Goal: Task Accomplishment & Management: Use online tool/utility

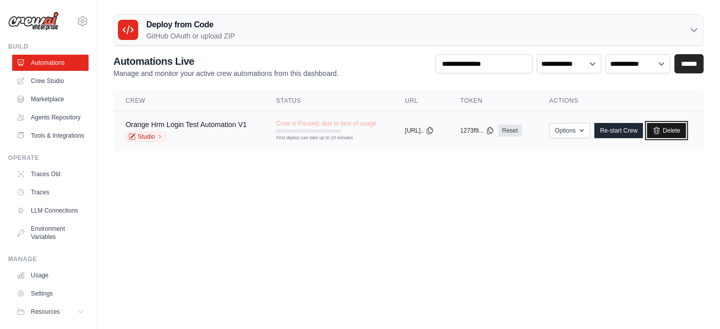
click at [682, 129] on link "Delete" at bounding box center [666, 130] width 39 height 15
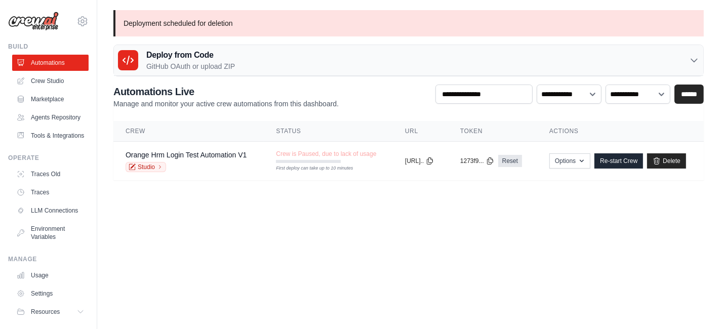
click at [46, 78] on link "Crew Studio" at bounding box center [50, 81] width 76 height 16
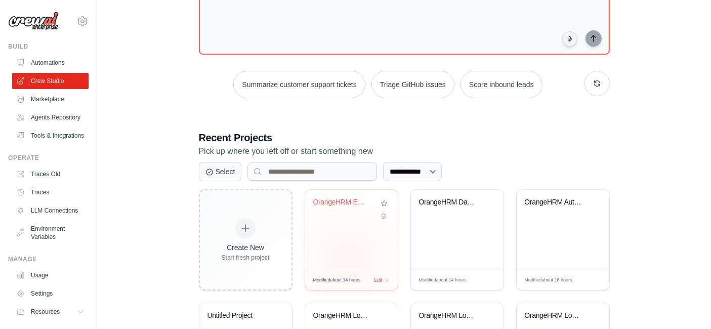
scroll to position [112, 0]
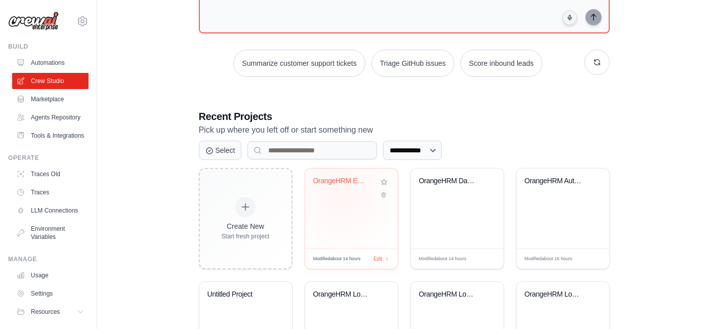
click at [341, 189] on div "OrangeHRM Employee Creation Automat..." at bounding box center [351, 188] width 76 height 23
click at [39, 144] on link "Tools & Integrations" at bounding box center [51, 136] width 76 height 16
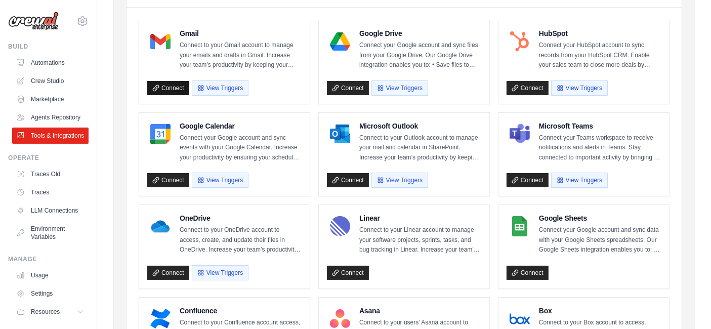
click at [173, 95] on link "Connect" at bounding box center [168, 88] width 42 height 14
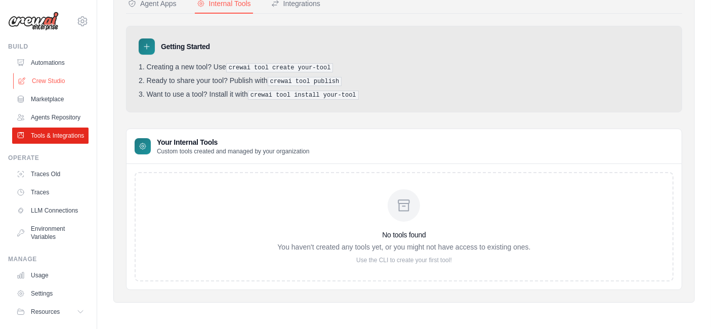
click at [37, 74] on link "Crew Studio" at bounding box center [51, 81] width 76 height 16
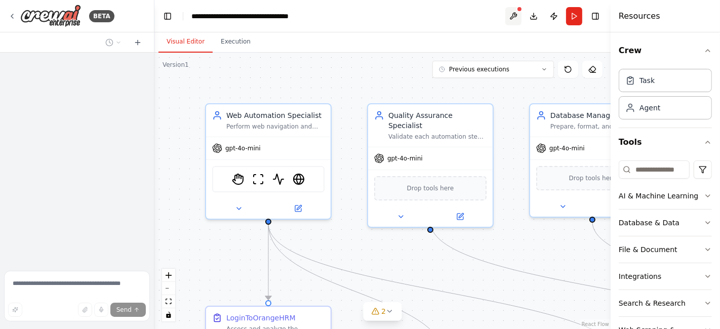
click at [511, 19] on button at bounding box center [513, 16] width 16 height 18
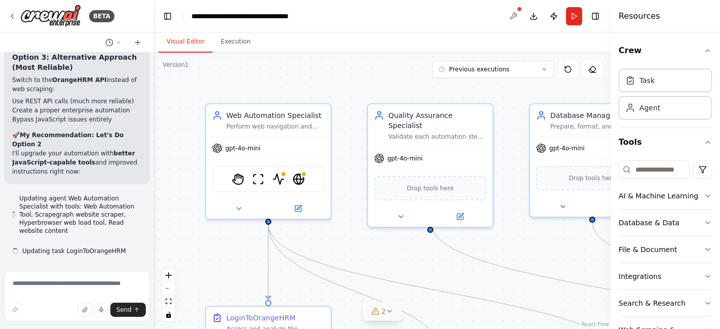
scroll to position [15718, 0]
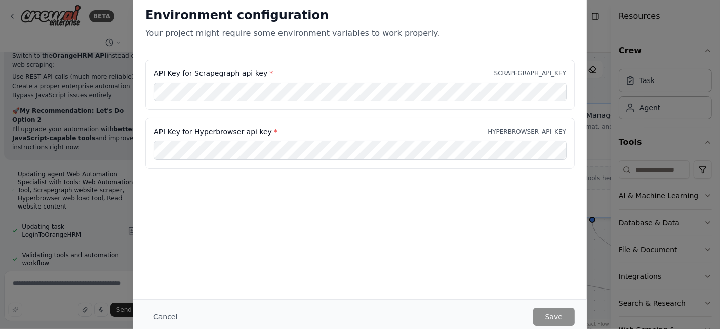
click at [171, 303] on div "Cancel Save" at bounding box center [359, 316] width 453 height 35
click at [159, 314] on button "Cancel" at bounding box center [165, 317] width 40 height 18
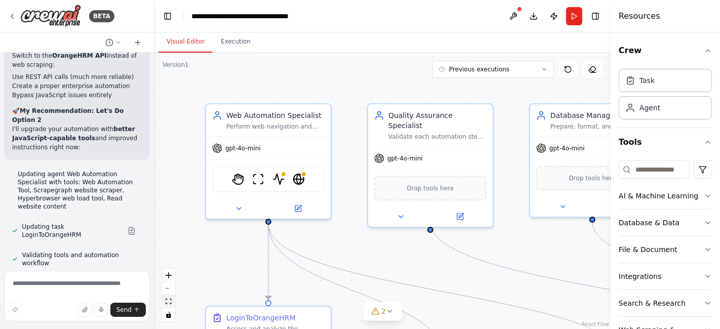
click at [171, 303] on icon "fit view" at bounding box center [168, 302] width 6 height 6
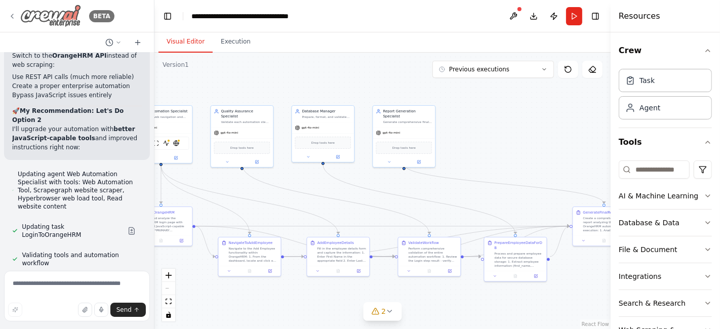
click at [13, 16] on icon at bounding box center [12, 16] width 8 height 8
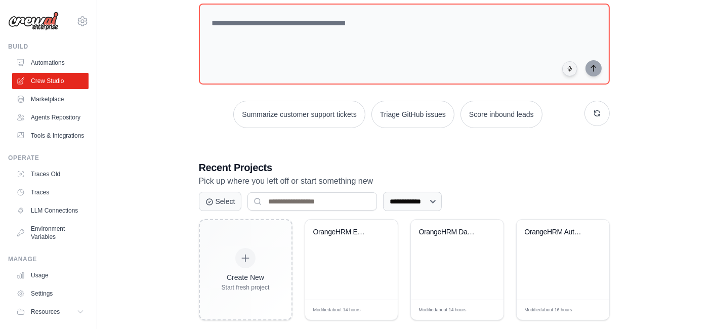
scroll to position [112, 0]
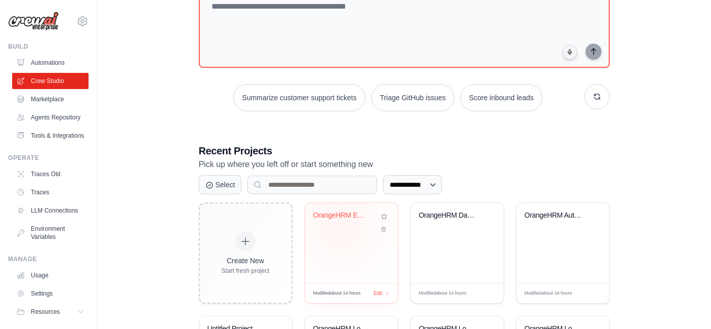
click at [341, 225] on div "OrangeHRM Employee Creation Automat..." at bounding box center [351, 222] width 76 height 23
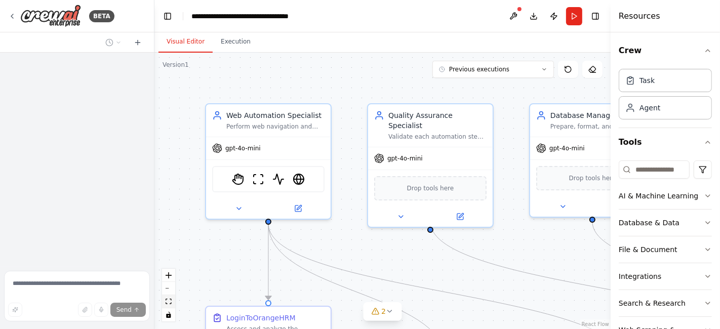
click at [171, 303] on icon "fit view" at bounding box center [168, 302] width 6 height 6
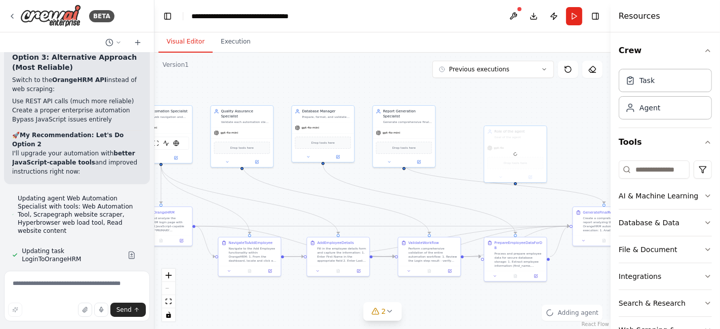
scroll to position [15718, 0]
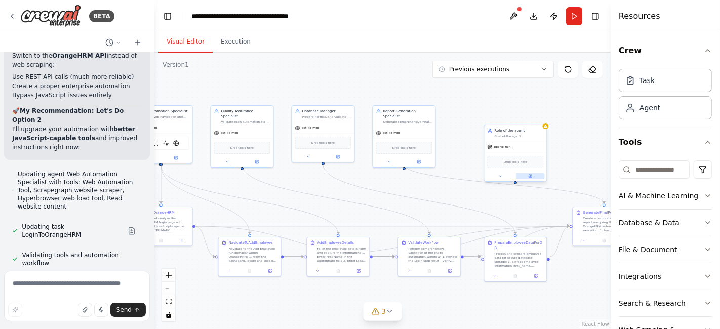
click at [531, 176] on icon at bounding box center [529, 176] width 3 height 3
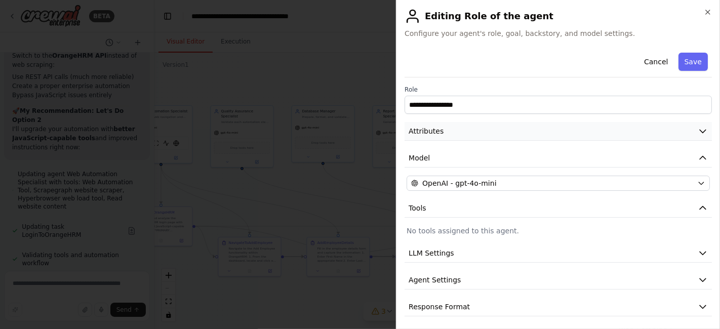
scroll to position [2, 0]
click at [705, 14] on icon "button" at bounding box center [707, 12] width 8 height 8
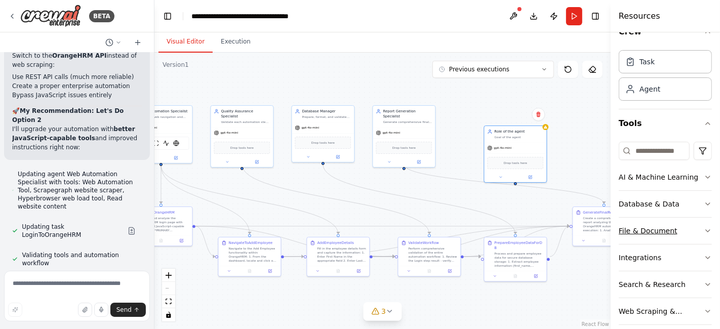
scroll to position [29, 0]
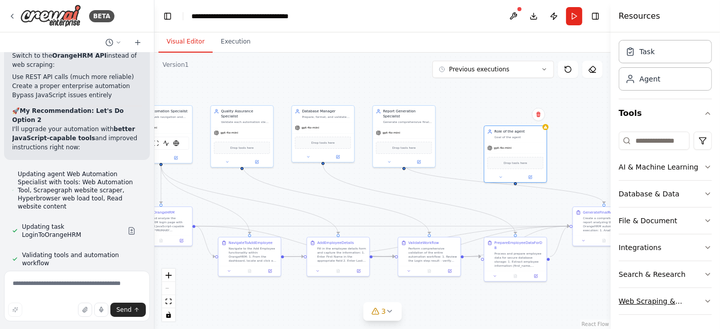
click at [663, 296] on div "Web Scraping & Browsing" at bounding box center [660, 301] width 85 height 10
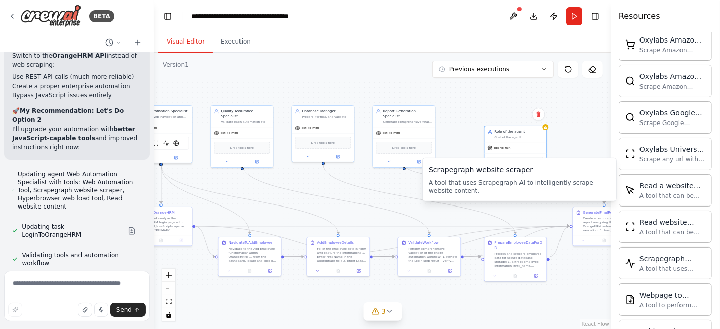
scroll to position [467, 0]
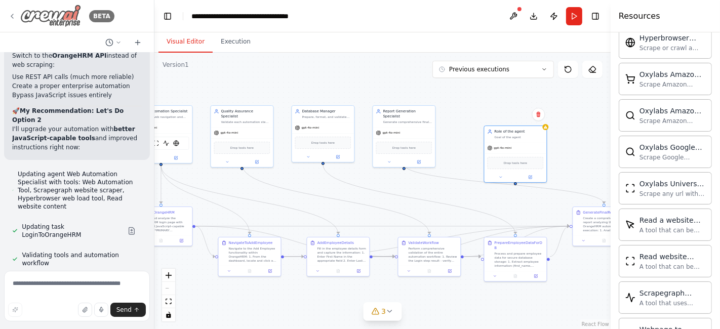
click at [14, 15] on icon at bounding box center [12, 16] width 8 height 8
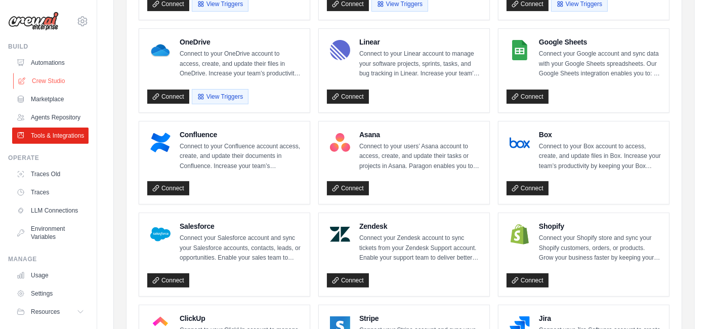
scroll to position [225, 0]
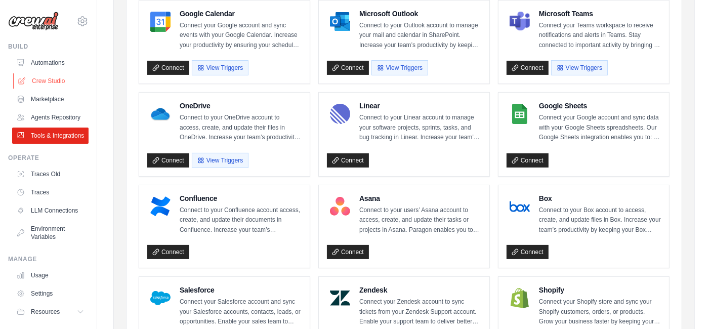
click at [37, 83] on link "Crew Studio" at bounding box center [51, 81] width 76 height 16
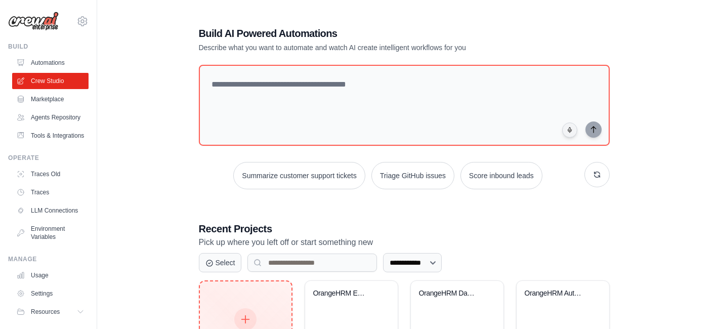
scroll to position [112, 0]
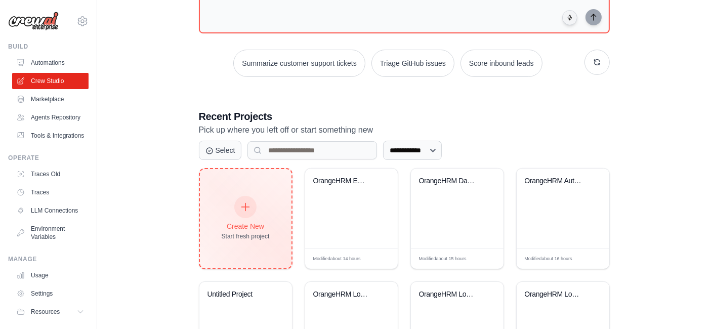
click at [239, 213] on div at bounding box center [245, 207] width 22 height 22
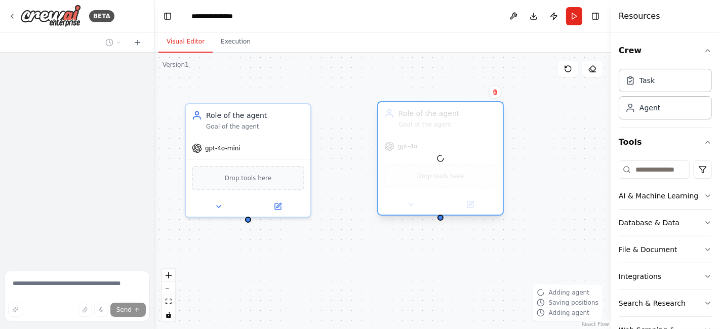
drag, startPoint x: 460, startPoint y: 184, endPoint x: 384, endPoint y: 155, distance: 82.3
click at [385, 155] on div at bounding box center [440, 158] width 124 height 112
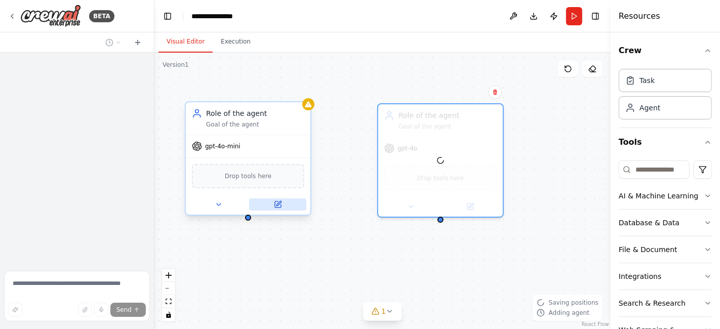
click at [280, 202] on icon at bounding box center [278, 204] width 8 height 8
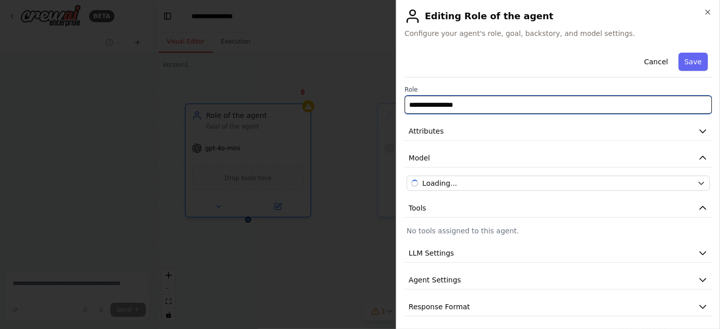
click at [466, 108] on input "**********" at bounding box center [557, 105] width 307 height 18
type input "*"
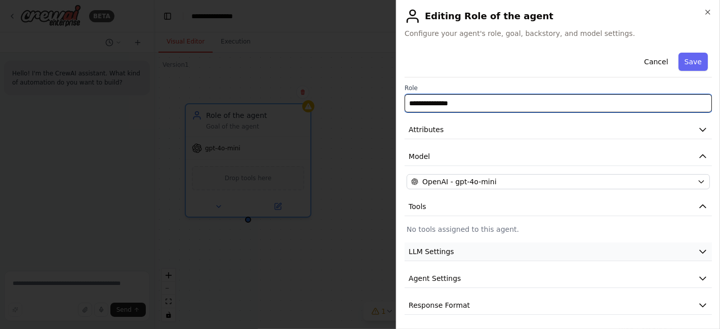
type input "**********"
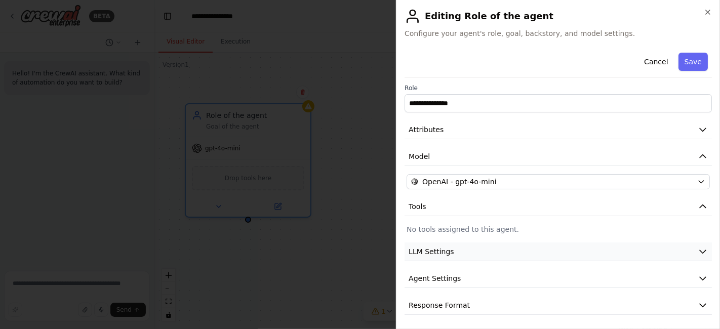
click at [499, 258] on button "LLM Settings" at bounding box center [557, 251] width 307 height 19
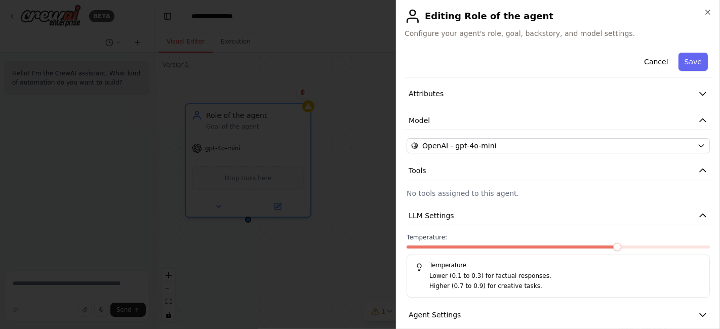
scroll to position [74, 0]
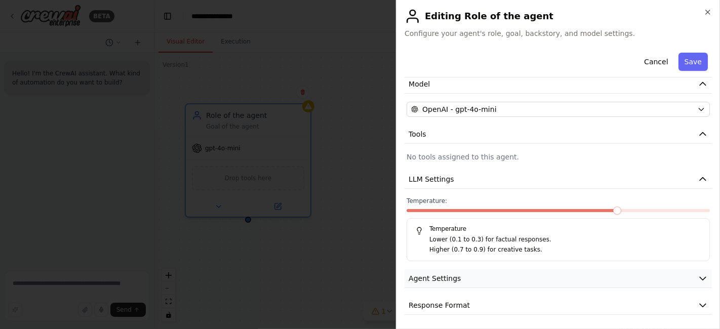
click at [470, 279] on button "Agent Settings" at bounding box center [557, 278] width 307 height 19
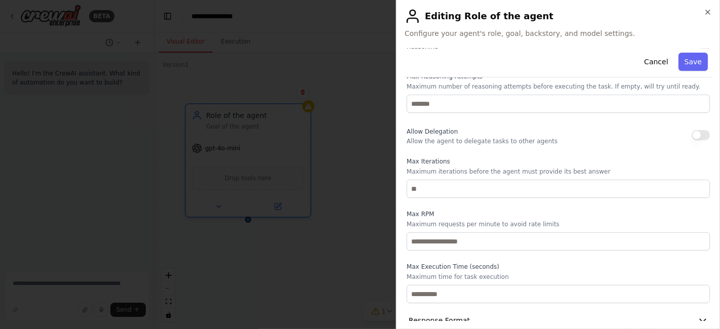
scroll to position [345, 0]
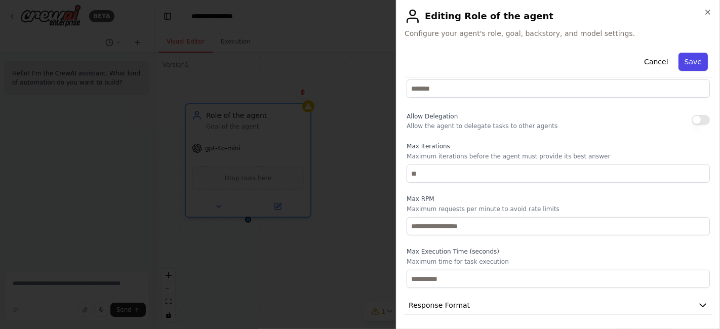
click at [687, 63] on button "Save" at bounding box center [692, 62] width 29 height 18
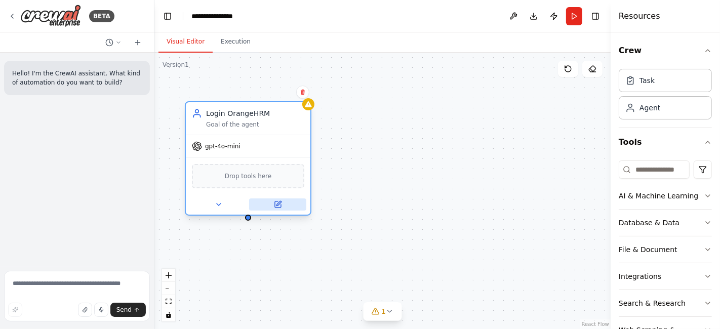
click at [283, 204] on button at bounding box center [277, 204] width 57 height 12
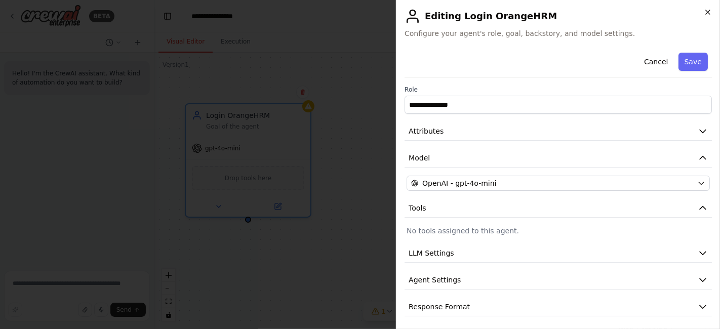
click at [706, 13] on icon "button" at bounding box center [707, 12] width 8 height 8
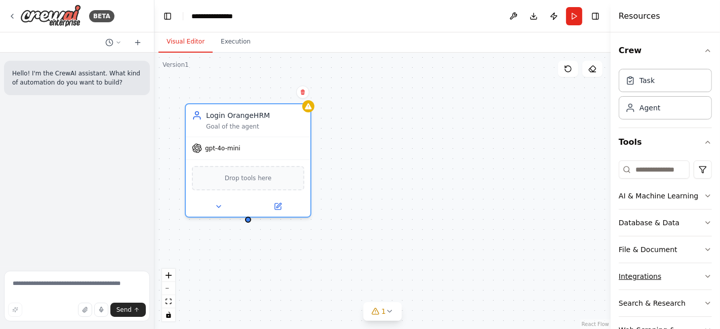
scroll to position [29, 0]
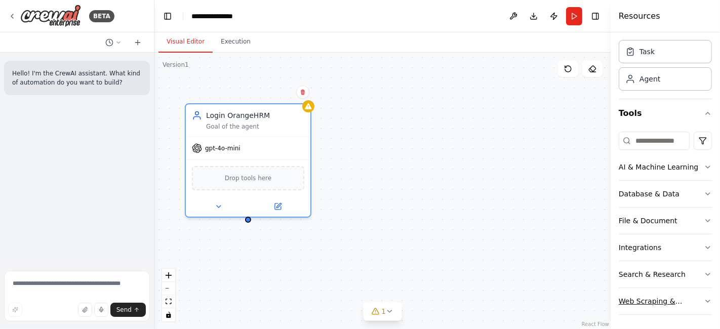
drag, startPoint x: 672, startPoint y: 303, endPoint x: 682, endPoint y: 281, distance: 23.8
click at [673, 303] on div "Web Scraping & Browsing" at bounding box center [660, 301] width 85 height 10
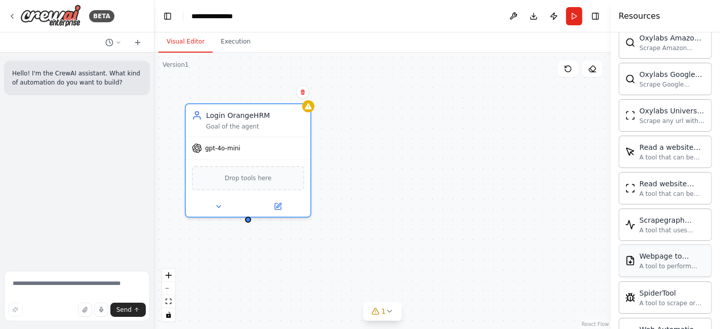
scroll to position [579, 0]
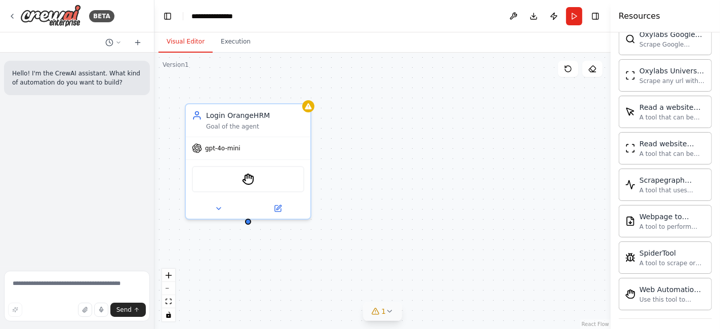
click at [387, 315] on icon at bounding box center [390, 311] width 8 height 8
click at [450, 267] on icon at bounding box center [454, 265] width 8 height 8
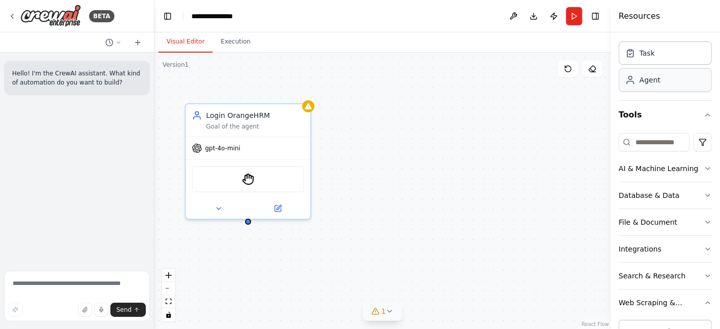
scroll to position [0, 0]
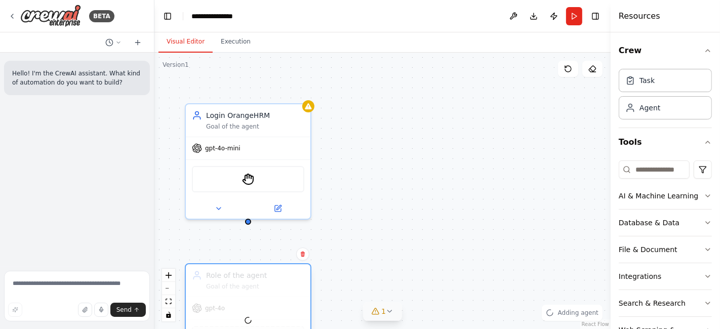
drag, startPoint x: 318, startPoint y: 277, endPoint x: 260, endPoint y: 275, distance: 57.7
click at [260, 275] on div at bounding box center [248, 320] width 124 height 112
click at [169, 301] on icon "fit view" at bounding box center [168, 302] width 6 height 6
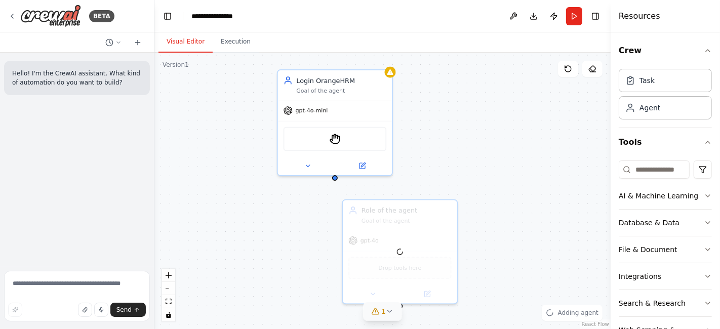
drag, startPoint x: 382, startPoint y: 175, endPoint x: 339, endPoint y: 185, distance: 43.8
click at [336, 183] on div "Login OrangeHRM Goal of the agent gpt-4o-mini StagehandTool Role of the agent G…" at bounding box center [382, 191] width 456 height 276
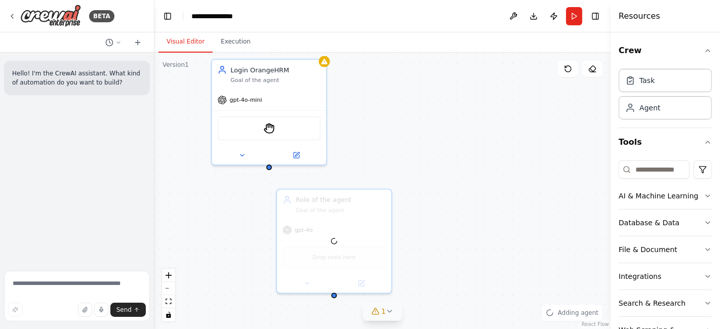
drag, startPoint x: 403, startPoint y: 201, endPoint x: 334, endPoint y: 187, distance: 69.9
click at [334, 187] on div "Login OrangeHRM Goal of the agent gpt-4o-mini StagehandTool Role of the agent G…" at bounding box center [382, 191] width 456 height 276
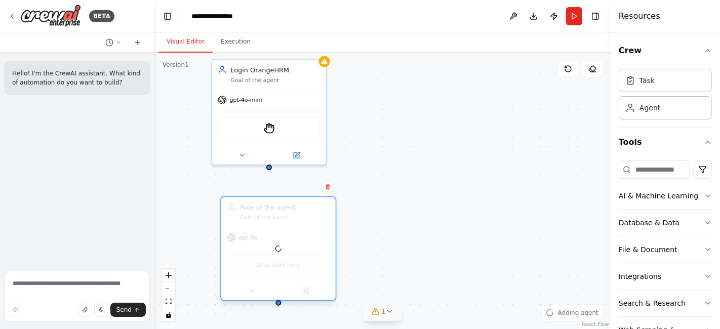
drag, startPoint x: 318, startPoint y: 217, endPoint x: 259, endPoint y: 225, distance: 60.3
click at [259, 225] on div at bounding box center [278, 248] width 114 height 103
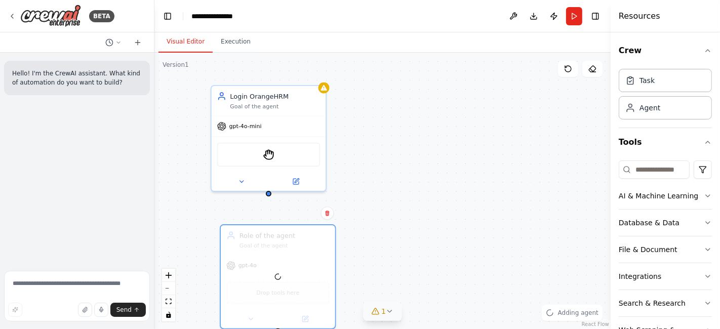
drag, startPoint x: 271, startPoint y: 170, endPoint x: 267, endPoint y: 183, distance: 14.1
click at [267, 184] on div "Login OrangeHRM Goal of the agent gpt-4o-mini StagehandTool Role of the agent G…" at bounding box center [382, 191] width 456 height 276
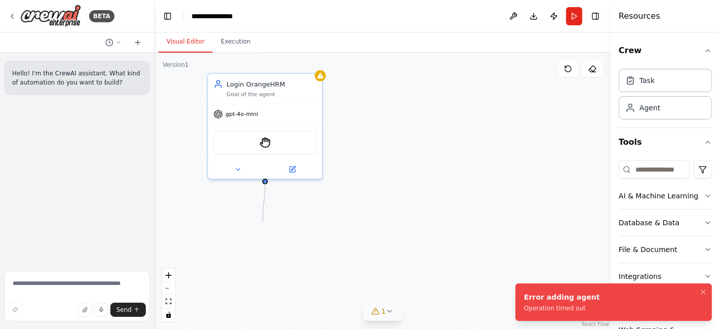
drag, startPoint x: 267, startPoint y: 181, endPoint x: 263, endPoint y: 222, distance: 41.7
click at [263, 222] on div "Login OrangeHRM Goal of the agent gpt-4o-mini StagehandTool" at bounding box center [382, 191] width 456 height 276
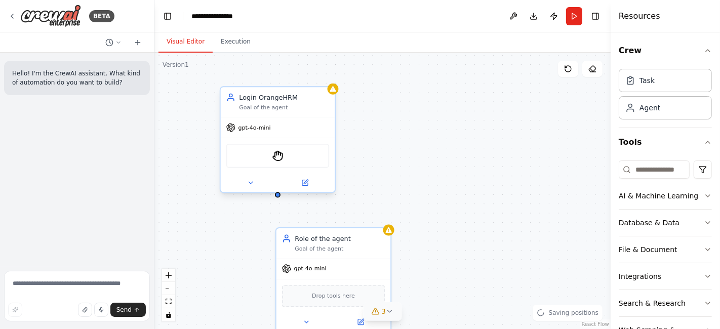
drag, startPoint x: 266, startPoint y: 182, endPoint x: 278, endPoint y: 197, distance: 19.8
click at [278, 197] on div "Login OrangeHRM Goal of the agent gpt-4o-mini StagehandTool Role of the agent G…" at bounding box center [382, 191] width 456 height 276
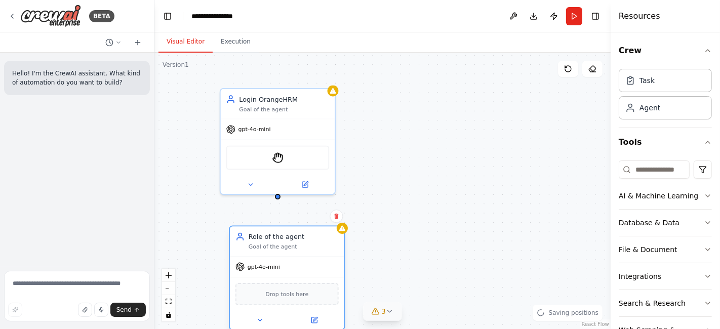
drag, startPoint x: 312, startPoint y: 249, endPoint x: 270, endPoint y: 246, distance: 42.1
click at [270, 246] on div "Goal of the agent" at bounding box center [293, 247] width 90 height 8
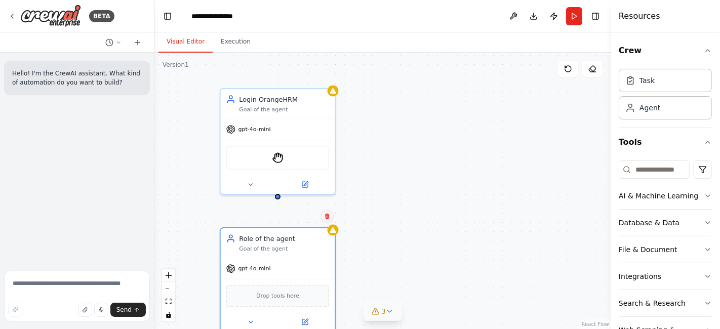
click at [327, 218] on icon at bounding box center [327, 217] width 4 height 6
click at [303, 222] on button "Confirm" at bounding box center [298, 216] width 36 height 12
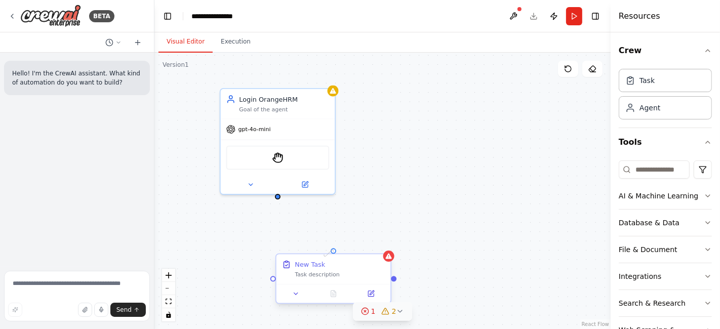
drag, startPoint x: 333, startPoint y: 249, endPoint x: 331, endPoint y: 262, distance: 12.4
click at [331, 262] on div "New Task Task description" at bounding box center [333, 278] width 116 height 51
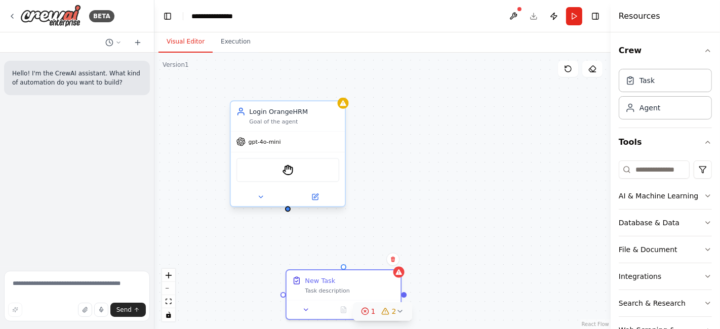
drag, startPoint x: 277, startPoint y: 196, endPoint x: 287, endPoint y: 211, distance: 17.4
click at [287, 211] on div "Login OrangeHRM Goal of the agent gpt-4o-mini StagehandTool New Task Task descr…" at bounding box center [382, 191] width 456 height 276
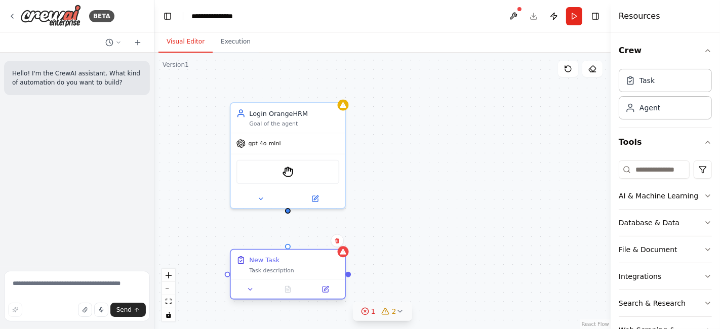
drag, startPoint x: 335, startPoint y: 282, endPoint x: 283, endPoint y: 282, distance: 52.1
click at [276, 264] on div "New Task" at bounding box center [294, 260] width 90 height 9
click at [328, 287] on icon at bounding box center [326, 288] width 5 height 5
click at [329, 289] on button at bounding box center [325, 289] width 32 height 11
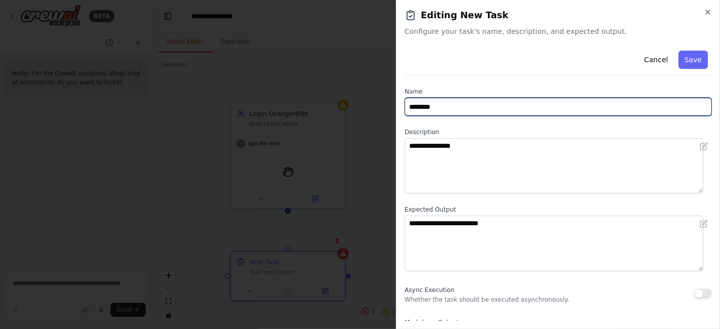
click at [470, 106] on input "********" at bounding box center [557, 107] width 307 height 18
type input "*"
type input "**********"
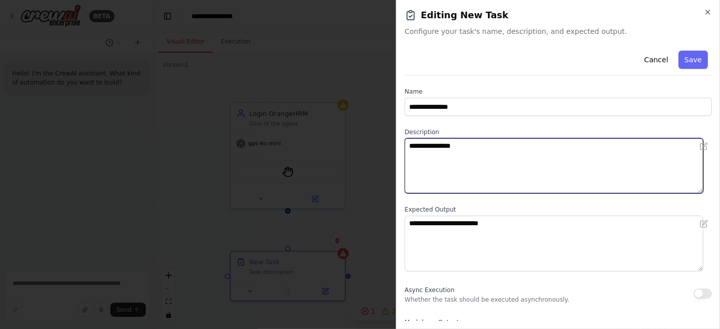
click at [522, 156] on textarea "**********" at bounding box center [553, 165] width 299 height 55
type textarea "*"
paste textarea "**********"
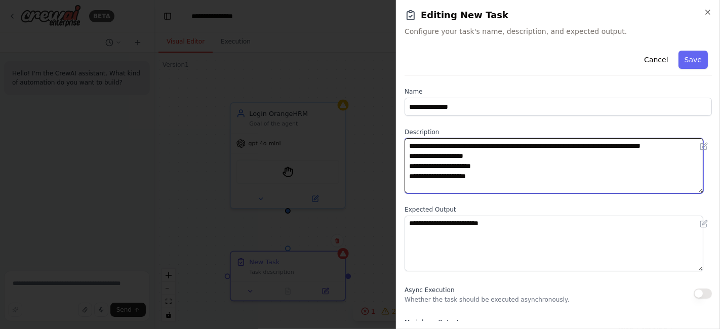
scroll to position [8, 0]
type textarea "**********"
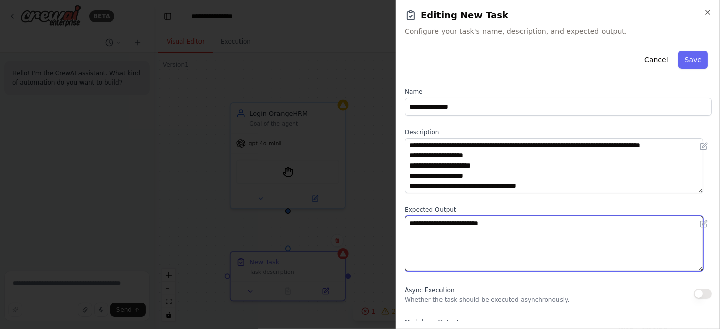
drag, startPoint x: 497, startPoint y: 220, endPoint x: 298, endPoint y: 230, distance: 200.1
click at [298, 230] on body "**********" at bounding box center [360, 164] width 720 height 329
type textarea "*"
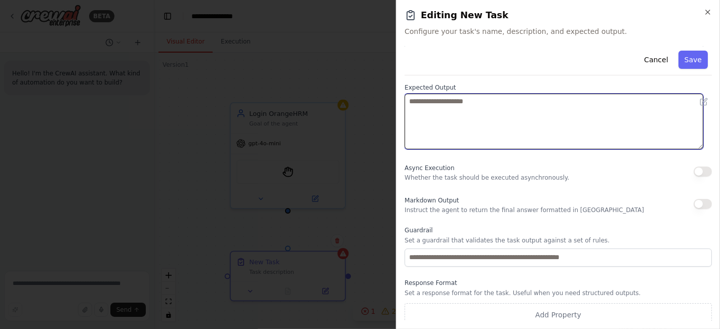
scroll to position [127, 0]
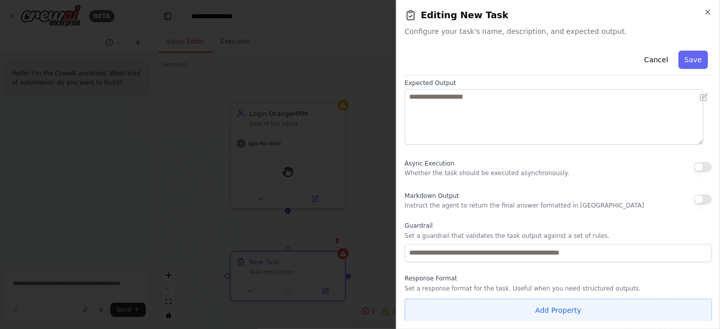
click at [533, 307] on button "Add Property" at bounding box center [557, 310] width 307 height 23
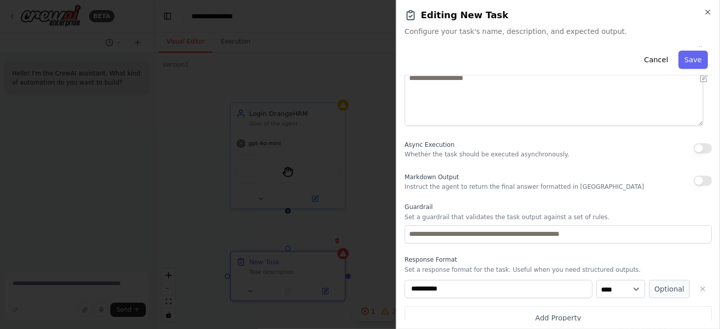
scroll to position [153, 0]
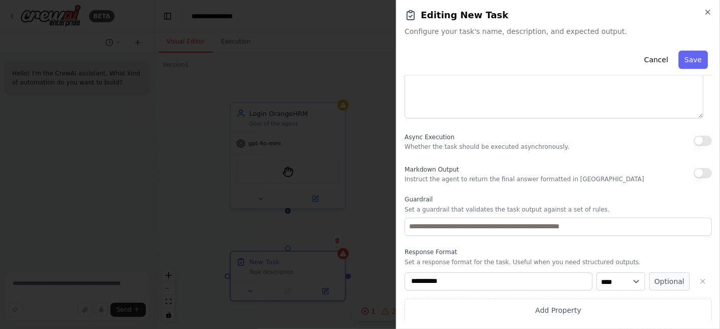
click at [538, 289] on input "**********" at bounding box center [498, 281] width 188 height 18
click at [623, 279] on select "**** ******* ******* **** ******" at bounding box center [620, 281] width 49 height 18
click at [698, 279] on icon "button" at bounding box center [702, 281] width 8 height 8
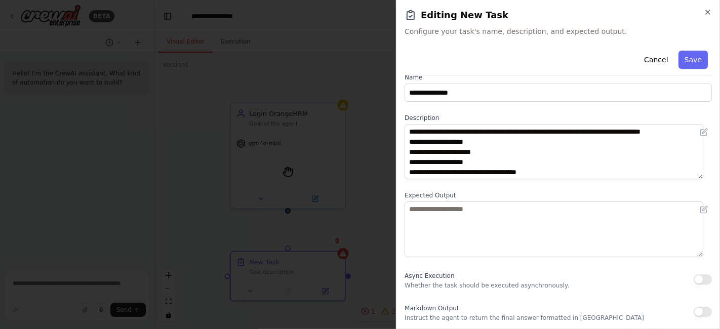
scroll to position [0, 0]
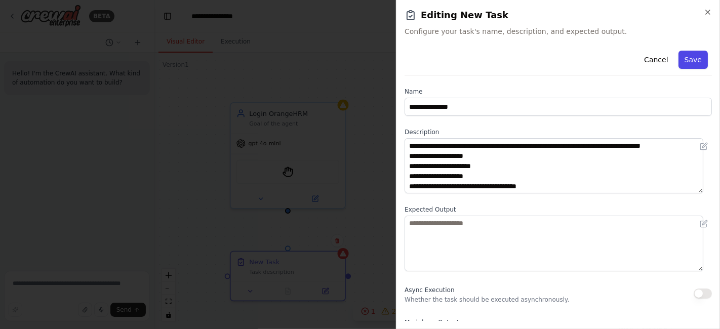
click at [687, 60] on button "Save" at bounding box center [692, 60] width 29 height 18
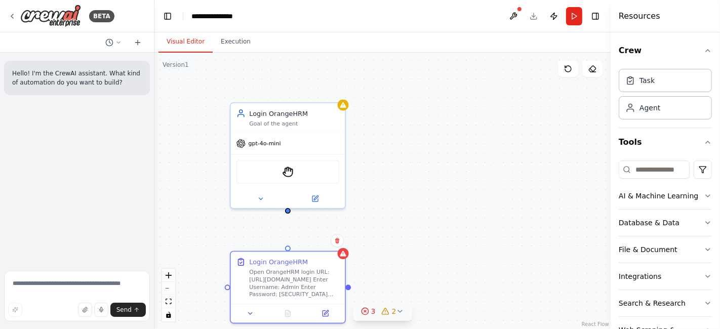
click at [367, 312] on icon at bounding box center [365, 311] width 8 height 8
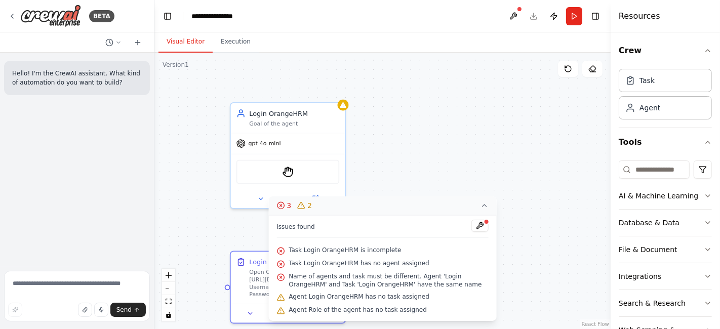
click at [484, 212] on button "3 2" at bounding box center [382, 205] width 228 height 19
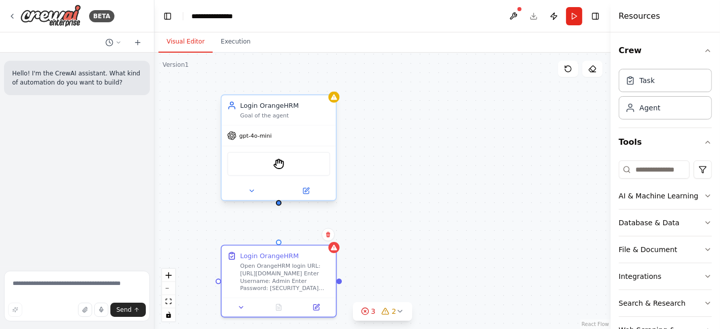
drag, startPoint x: 287, startPoint y: 211, endPoint x: 278, endPoint y: 207, distance: 10.2
click at [278, 207] on div "Login OrangeHRM Goal of the agent gpt-4o-mini StagehandTool Login OrangeHRM Ope…" at bounding box center [382, 191] width 456 height 276
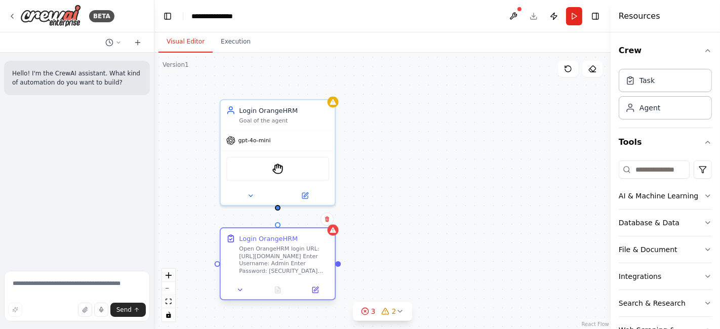
drag, startPoint x: 277, startPoint y: 246, endPoint x: 279, endPoint y: 234, distance: 12.2
click at [279, 234] on div "Login OrangeHRM Open OrangeHRM login URL:[URL][DOMAIN_NAME] Enter Username: Adm…" at bounding box center [278, 263] width 116 height 73
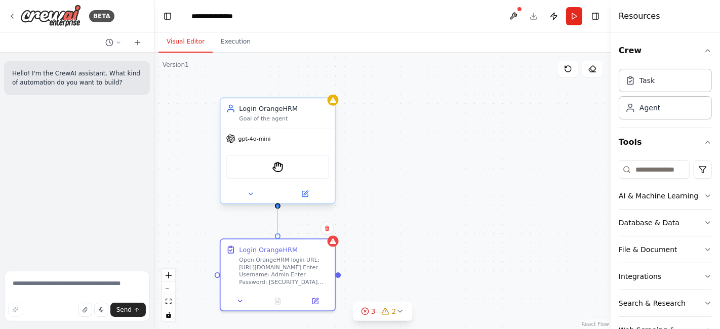
drag, startPoint x: 277, startPoint y: 232, endPoint x: 277, endPoint y: 203, distance: 29.3
click at [277, 203] on div "Login OrangeHRM Goal of the agent gpt-4o-mini StagehandTool Login OrangeHRM Ope…" at bounding box center [401, 180] width 418 height 254
click at [365, 311] on icon at bounding box center [365, 311] width 8 height 8
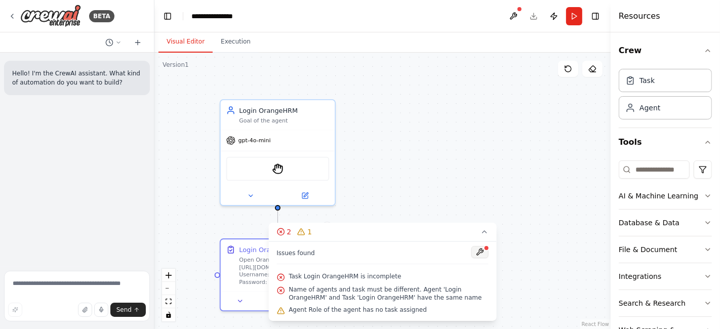
click at [482, 250] on button at bounding box center [479, 252] width 17 height 12
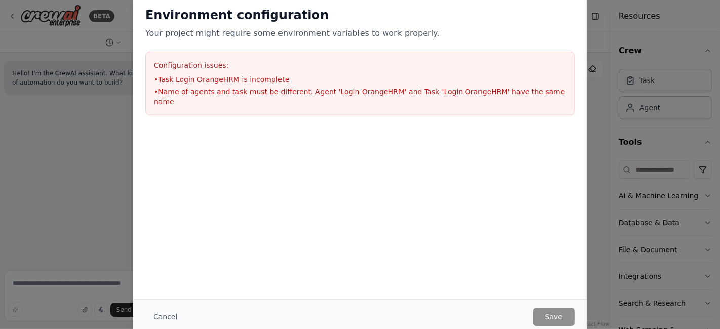
click at [163, 314] on button "Cancel" at bounding box center [165, 317] width 40 height 18
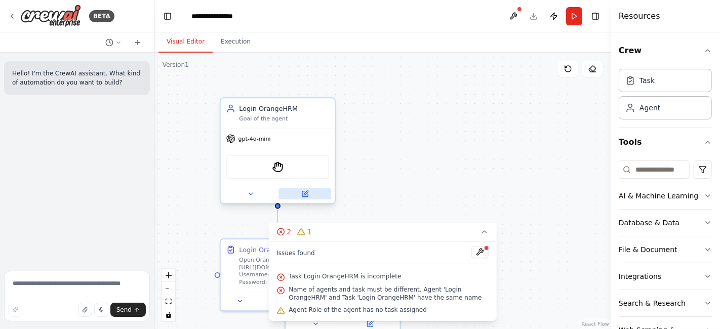
click at [304, 191] on icon at bounding box center [305, 194] width 6 height 6
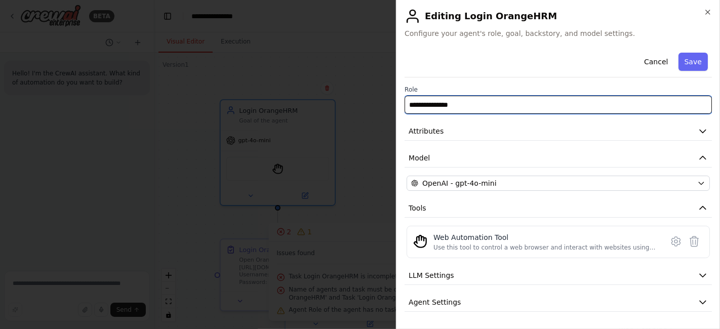
click at [476, 109] on input "**********" at bounding box center [557, 105] width 307 height 18
click at [429, 105] on input "**********" at bounding box center [557, 105] width 307 height 18
type input "**********"
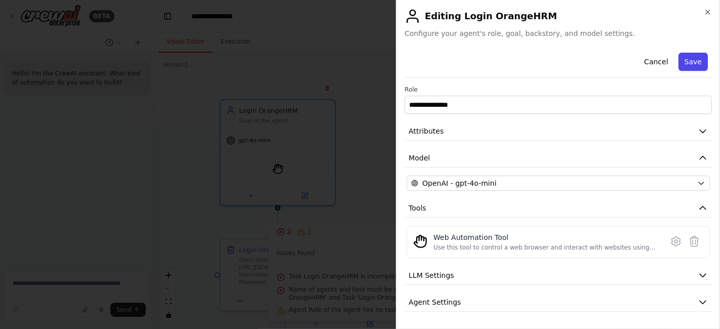
click at [689, 61] on button "Save" at bounding box center [692, 62] width 29 height 18
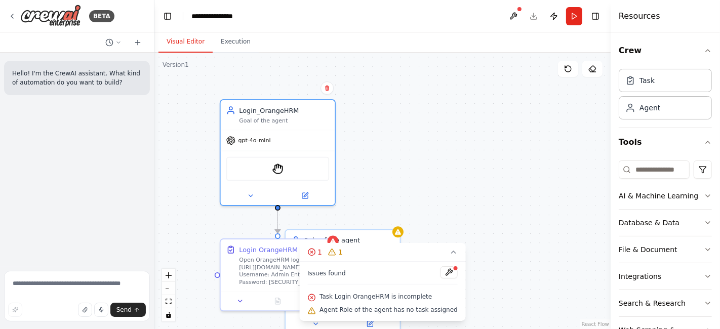
click at [452, 271] on div at bounding box center [455, 268] width 6 height 6
click at [315, 252] on icon at bounding box center [311, 252] width 8 height 8
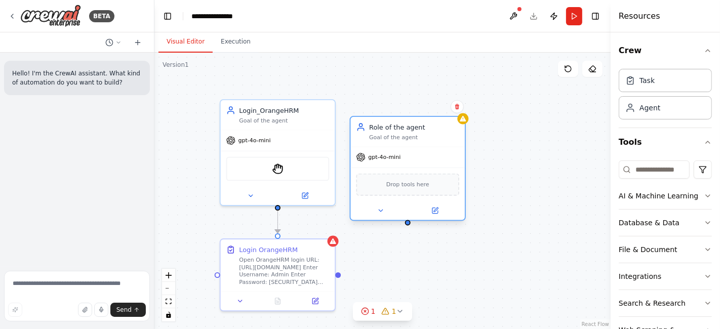
drag, startPoint x: 363, startPoint y: 255, endPoint x: 434, endPoint y: 137, distance: 137.3
click at [434, 137] on div "Role of the agent Goal of the agent gpt-4o-mini Drop tools here" at bounding box center [408, 168] width 116 height 105
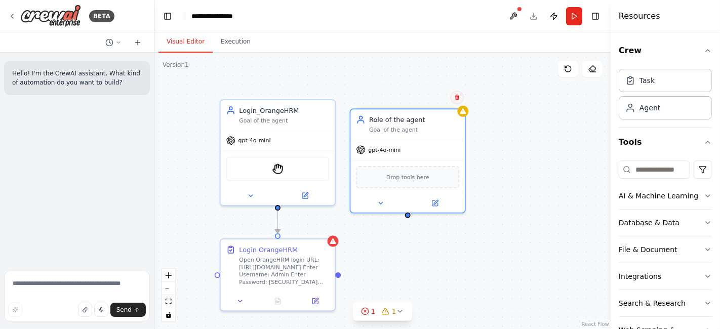
click at [458, 100] on button at bounding box center [456, 97] width 13 height 13
click at [440, 99] on button "Confirm" at bounding box center [428, 97] width 36 height 12
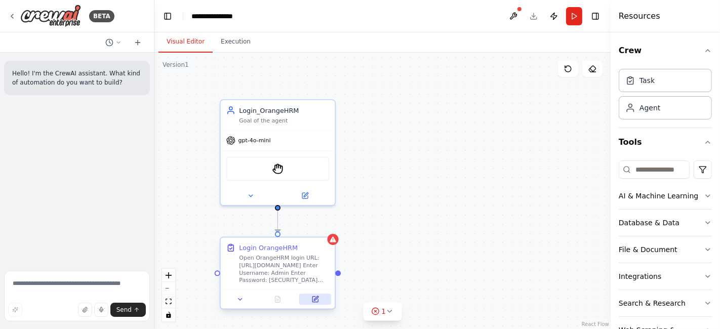
click at [314, 299] on icon at bounding box center [316, 298] width 5 height 5
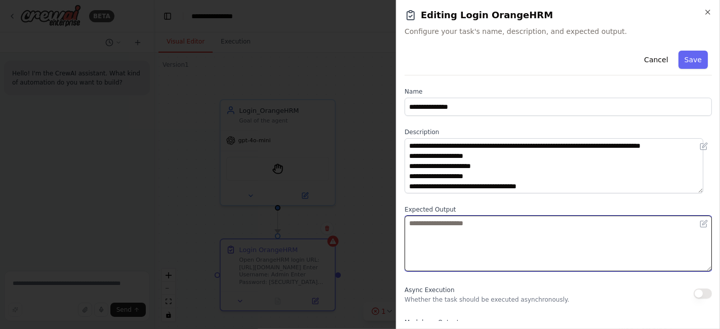
click at [474, 228] on textarea at bounding box center [557, 244] width 307 height 56
type textarea "**********"
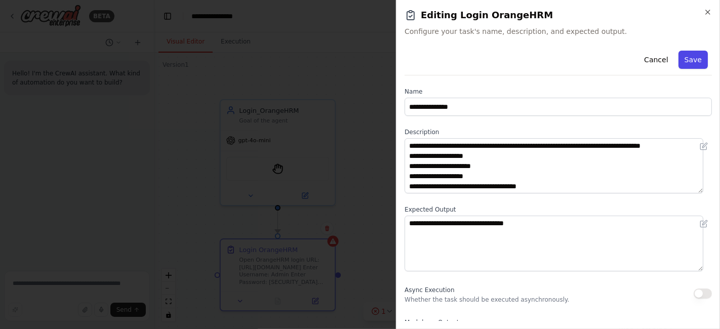
click at [681, 62] on button "Save" at bounding box center [692, 60] width 29 height 18
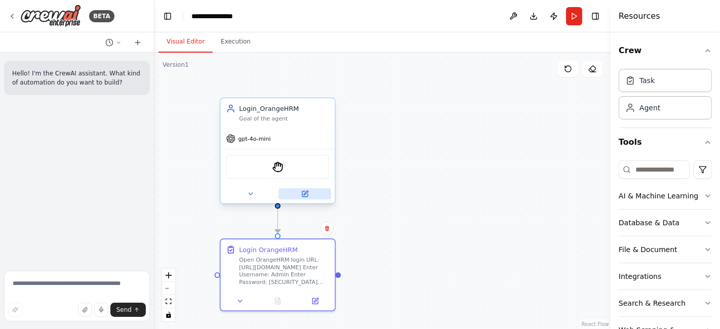
click at [308, 194] on icon at bounding box center [305, 194] width 8 height 8
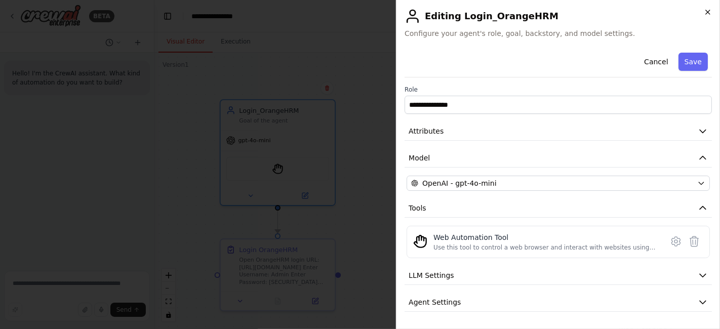
click at [710, 11] on icon "button" at bounding box center [707, 12] width 8 height 8
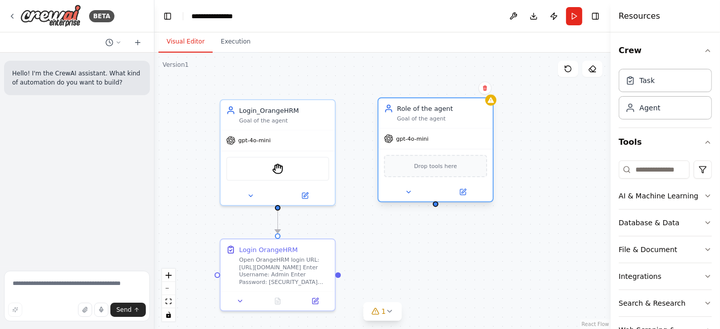
drag, startPoint x: 490, startPoint y: 124, endPoint x: 414, endPoint y: 118, distance: 76.2
click at [414, 118] on div "Goal of the agent" at bounding box center [442, 119] width 90 height 8
click at [467, 190] on button at bounding box center [462, 191] width 53 height 11
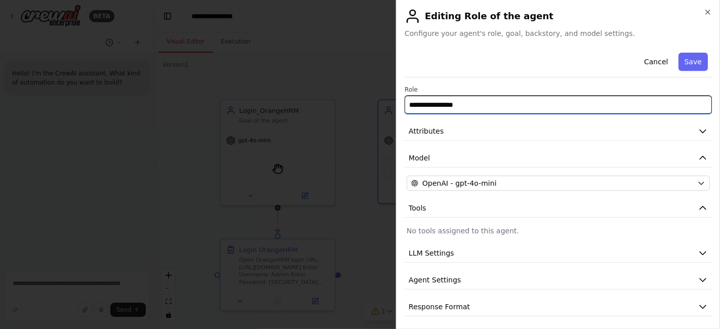
drag, startPoint x: 464, startPoint y: 107, endPoint x: 409, endPoint y: 101, distance: 55.0
click at [409, 101] on input "**********" at bounding box center [557, 105] width 307 height 18
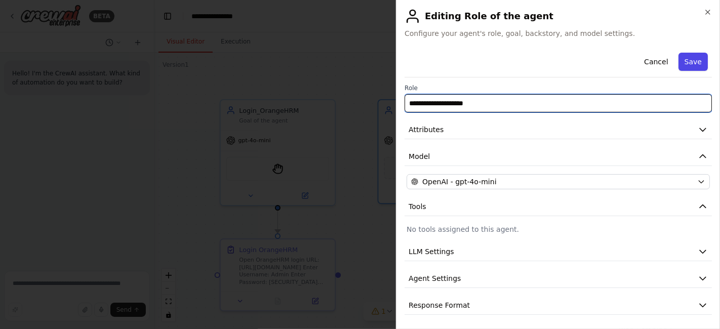
type input "**********"
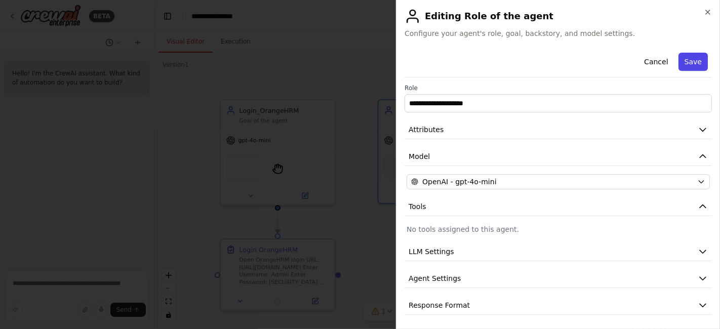
click at [687, 58] on button "Save" at bounding box center [692, 62] width 29 height 18
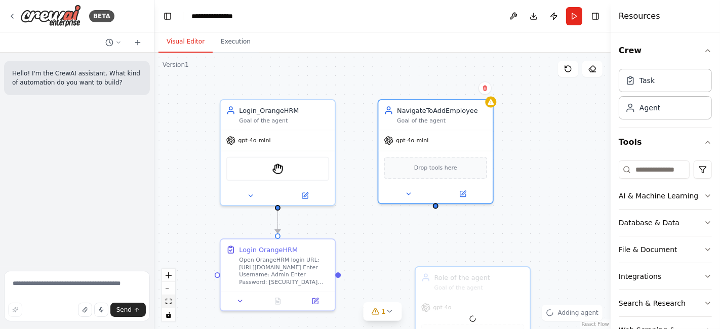
click at [170, 299] on icon "fit view" at bounding box center [168, 302] width 6 height 6
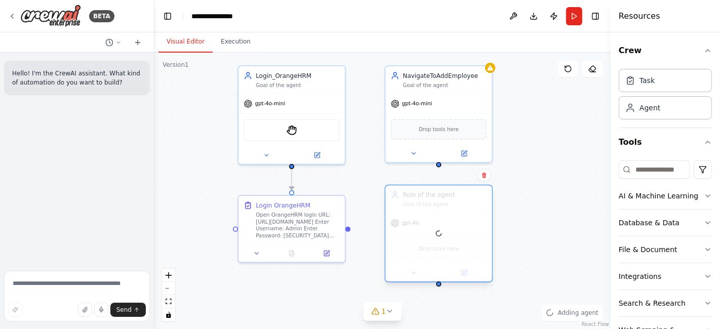
drag, startPoint x: 471, startPoint y: 247, endPoint x: 434, endPoint y: 217, distance: 48.5
click at [434, 217] on div at bounding box center [438, 233] width 106 height 96
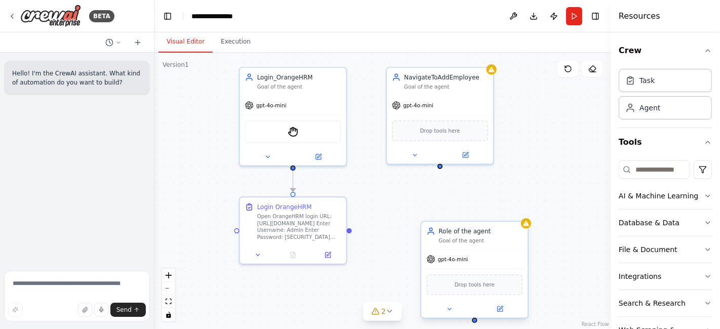
click at [478, 250] on div "gpt-4o-mini" at bounding box center [474, 258] width 106 height 19
click at [523, 219] on div "Confirm" at bounding box center [519, 211] width 17 height 17
click at [521, 213] on icon at bounding box center [520, 211] width 4 height 6
click at [497, 212] on button "Confirm" at bounding box center [491, 211] width 36 height 12
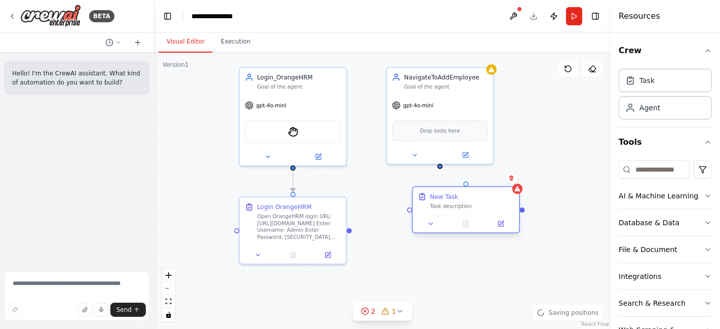
drag, startPoint x: 542, startPoint y: 195, endPoint x: 464, endPoint y: 213, distance: 81.0
click at [464, 209] on div "Task description" at bounding box center [472, 205] width 84 height 7
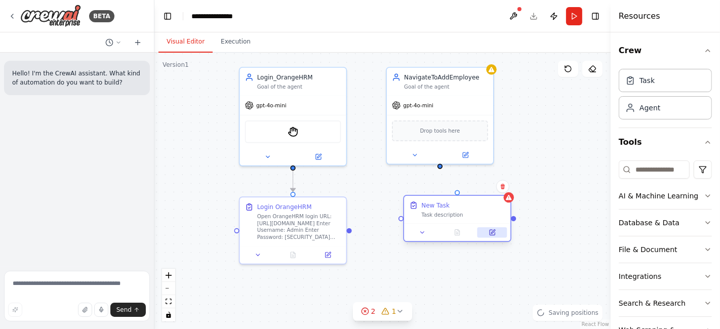
click at [494, 233] on icon at bounding box center [491, 232] width 5 height 5
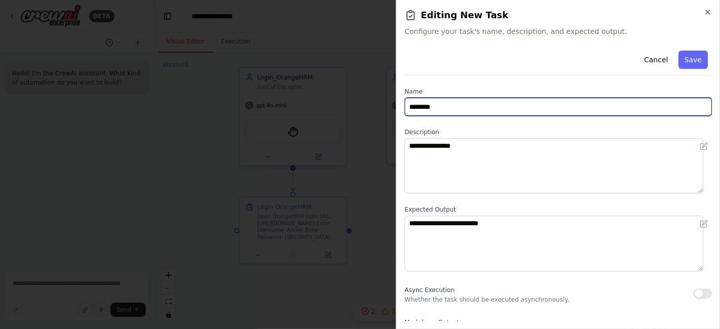
drag, startPoint x: 483, startPoint y: 109, endPoint x: 386, endPoint y: 121, distance: 97.9
click at [386, 121] on body "**********" at bounding box center [360, 164] width 720 height 329
type input "**********"
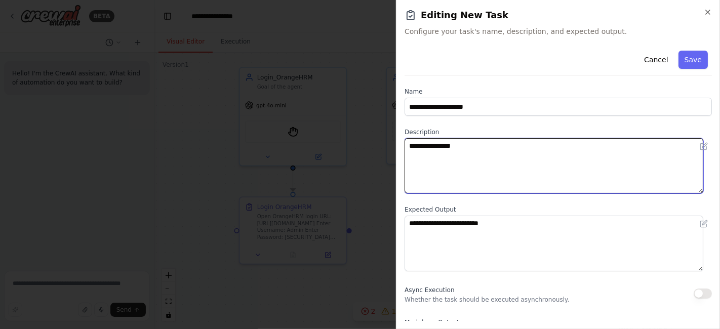
click at [498, 147] on textarea "**********" at bounding box center [553, 165] width 299 height 55
type textarea "*"
type textarea "**********"
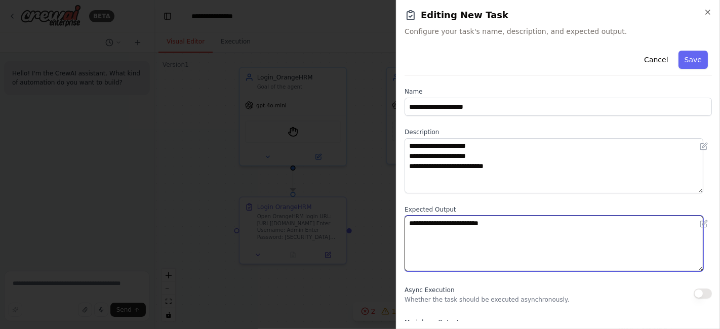
click at [497, 230] on textarea "**********" at bounding box center [553, 243] width 299 height 55
type textarea "*"
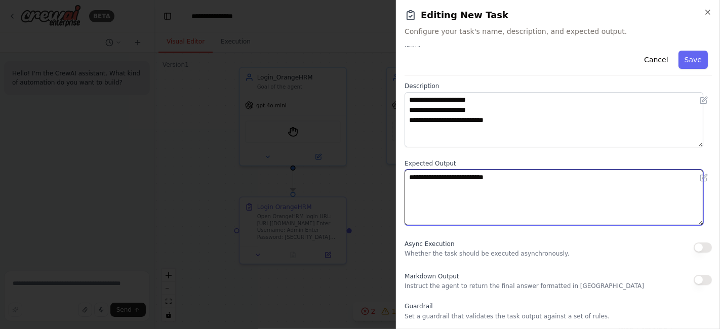
scroll to position [0, 0]
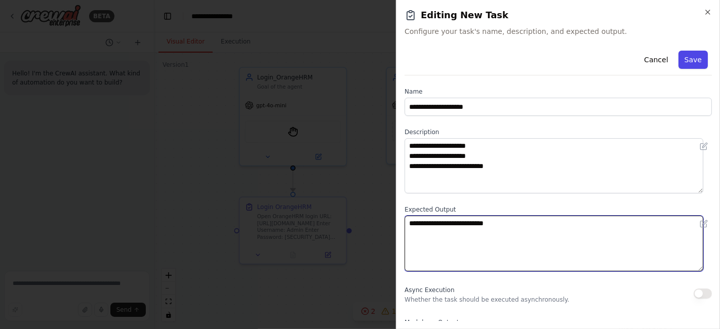
type textarea "**********"
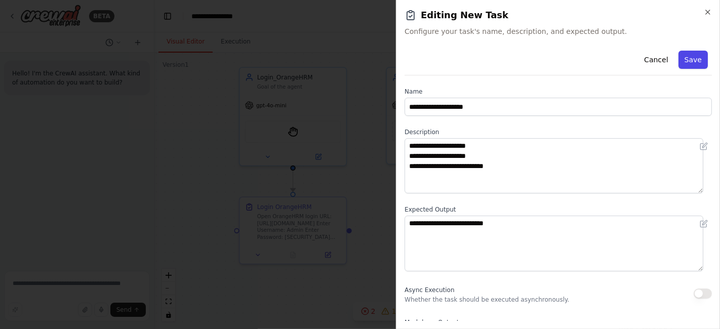
click at [679, 63] on button "Save" at bounding box center [692, 60] width 29 height 18
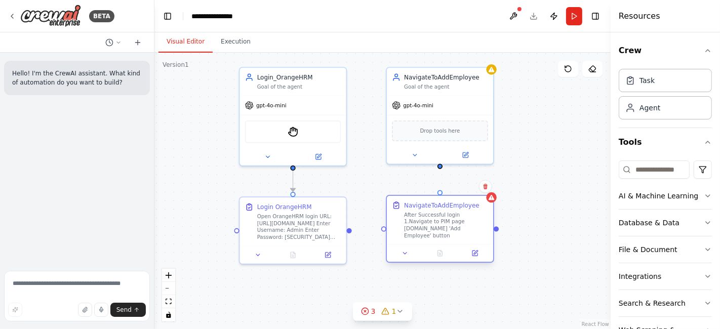
drag, startPoint x: 437, startPoint y: 200, endPoint x: 417, endPoint y: 204, distance: 20.6
click at [417, 204] on div "NavigateToAddEmployee" at bounding box center [441, 205] width 75 height 9
drag, startPoint x: 441, startPoint y: 193, endPoint x: 439, endPoint y: 167, distance: 25.9
click at [439, 167] on div ".deletable-edge-delete-btn { width: 20px; height: 20px; border: 0px solid #ffff…" at bounding box center [382, 191] width 456 height 276
click at [170, 303] on icon "fit view" at bounding box center [168, 302] width 6 height 6
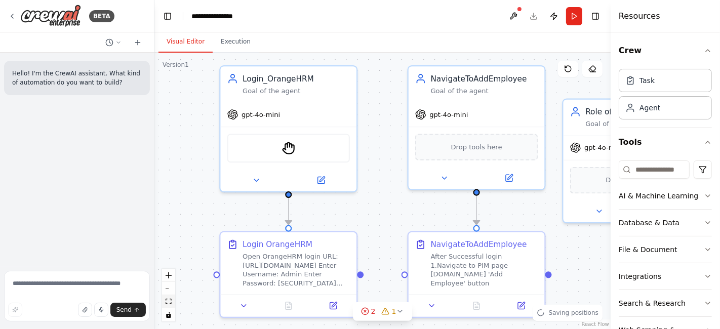
click at [171, 303] on icon "fit view" at bounding box center [168, 302] width 6 height 6
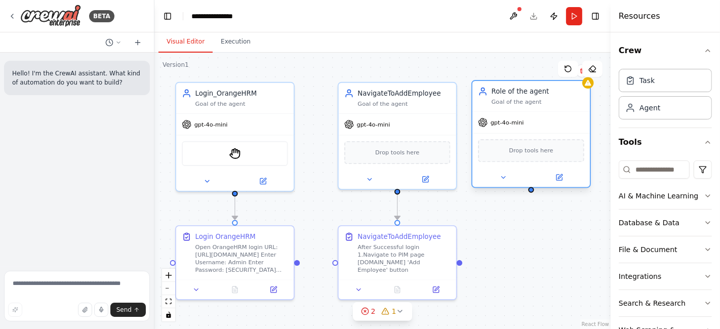
drag, startPoint x: 524, startPoint y: 149, endPoint x: 520, endPoint y: 119, distance: 30.1
click at [520, 119] on div "gpt-4o-mini" at bounding box center [530, 122] width 117 height 21
click at [552, 174] on button at bounding box center [559, 178] width 54 height 12
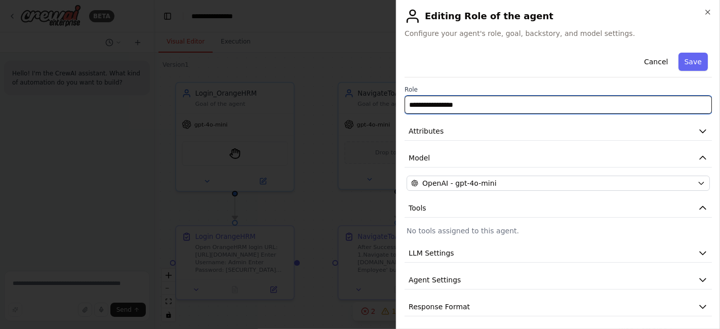
drag, startPoint x: 503, startPoint y: 107, endPoint x: 375, endPoint y: 107, distance: 128.0
click at [375, 107] on body "**********" at bounding box center [360, 164] width 720 height 329
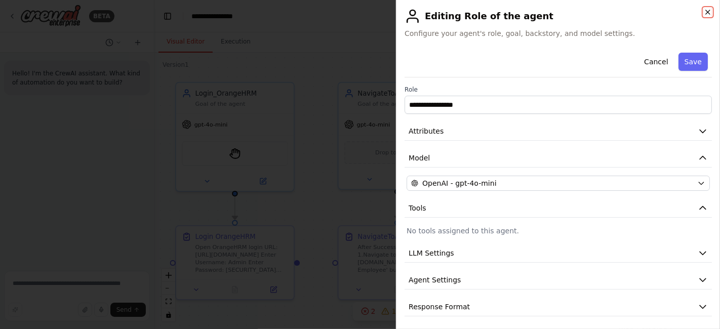
click at [711, 14] on icon "button" at bounding box center [707, 12] width 8 height 8
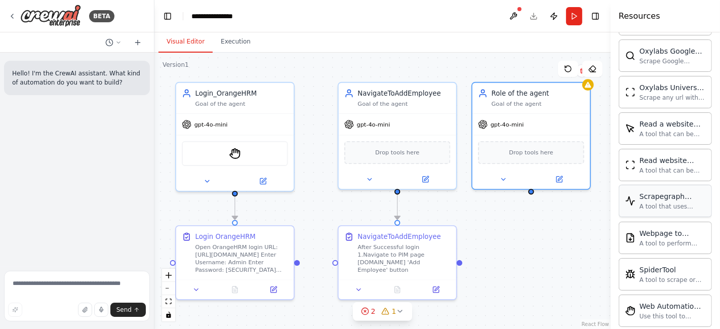
scroll to position [579, 0]
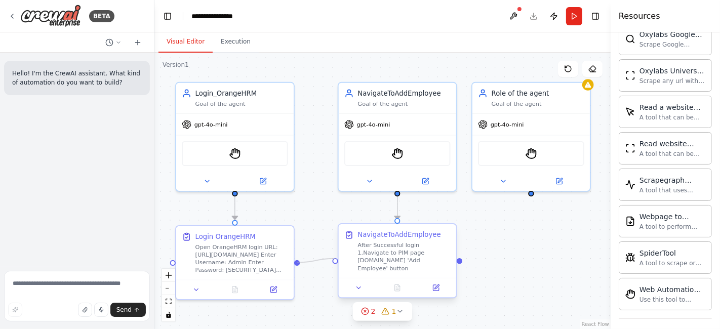
drag, startPoint x: 335, startPoint y: 259, endPoint x: 340, endPoint y: 262, distance: 5.8
click at [298, 262] on div "Login_OrangeHRM Goal of the agent gpt-4o-mini StagehandTool Login OrangeHRM Ope…" at bounding box center [361, 164] width 430 height 261
click at [166, 299] on icon "fit view" at bounding box center [168, 302] width 6 height 6
click at [558, 178] on icon at bounding box center [560, 178] width 5 height 5
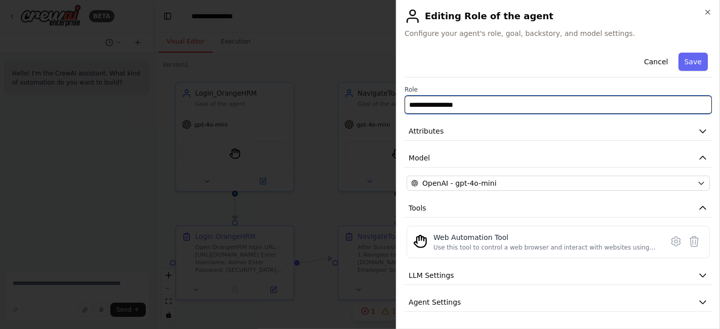
drag, startPoint x: 474, startPoint y: 104, endPoint x: 336, endPoint y: 115, distance: 138.6
click at [336, 115] on body "**********" at bounding box center [360, 164] width 720 height 329
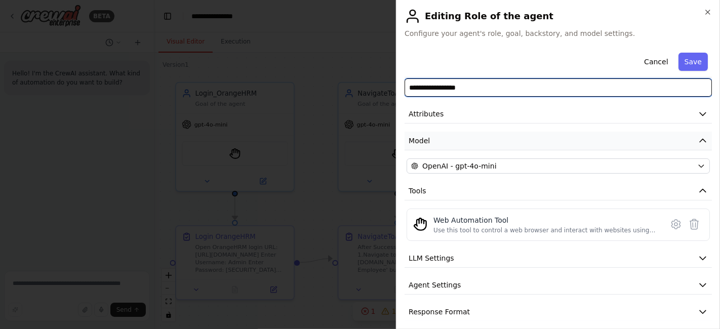
scroll to position [24, 0]
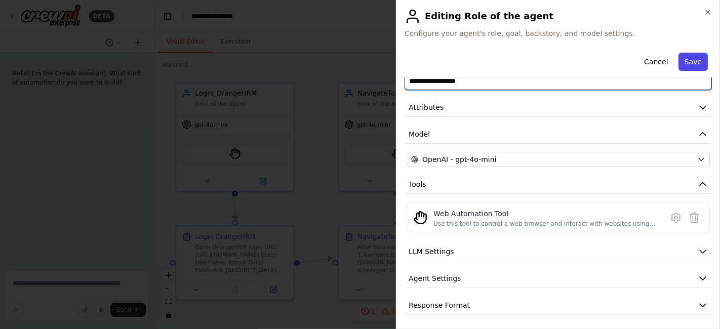
type input "**********"
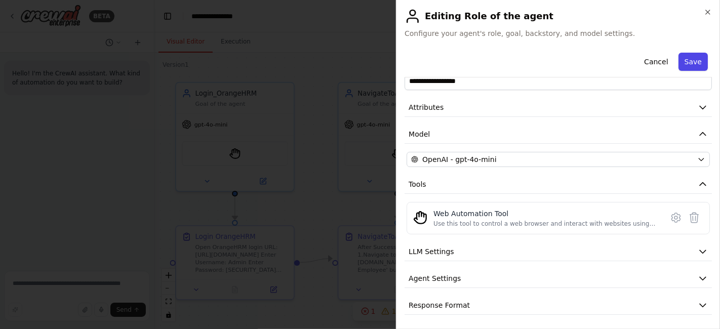
click at [684, 60] on button "Save" at bounding box center [692, 62] width 29 height 18
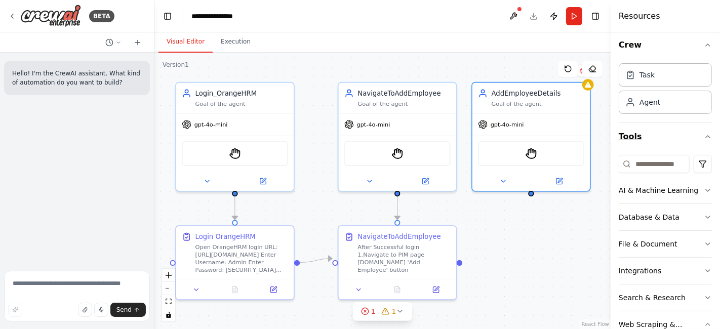
scroll to position [0, 0]
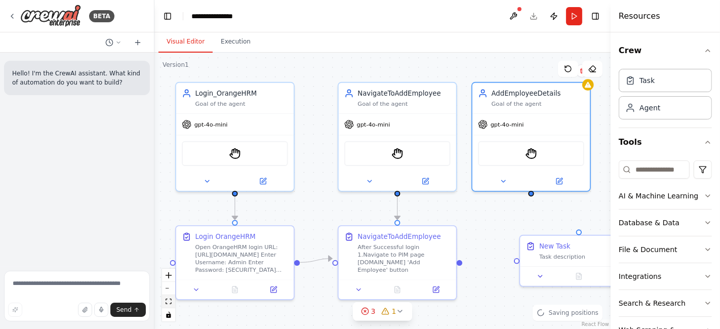
click at [167, 299] on icon "fit view" at bounding box center [168, 302] width 6 height 6
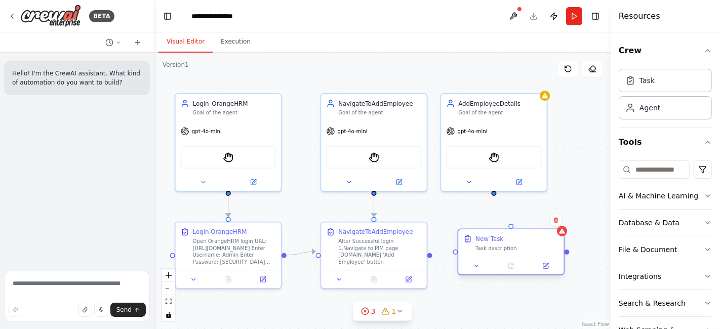
drag, startPoint x: 496, startPoint y: 256, endPoint x: 468, endPoint y: 252, distance: 28.1
click at [468, 252] on div "New Task Task description" at bounding box center [510, 251] width 107 height 47
click at [548, 274] on div "New Task Task description" at bounding box center [510, 251] width 107 height 47
click at [548, 267] on icon at bounding box center [545, 265] width 5 height 5
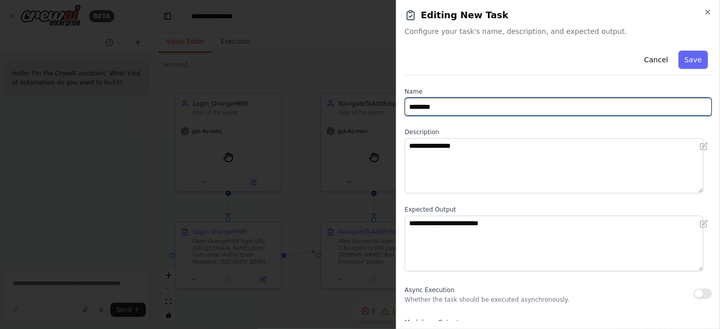
click at [518, 110] on input "********" at bounding box center [557, 107] width 307 height 18
drag, startPoint x: 518, startPoint y: 110, endPoint x: 368, endPoint y: 110, distance: 149.3
click at [359, 109] on body "**********" at bounding box center [360, 164] width 720 height 329
type input "**********"
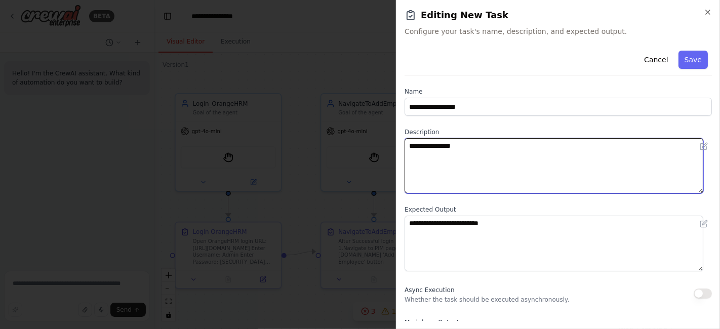
click at [480, 155] on textarea "**********" at bounding box center [553, 165] width 299 height 55
type textarea "*"
click at [464, 148] on textarea "**********" at bounding box center [553, 165] width 299 height 55
click at [520, 145] on textarea "**********" at bounding box center [553, 165] width 299 height 55
click at [596, 153] on textarea "**********" at bounding box center [553, 165] width 299 height 55
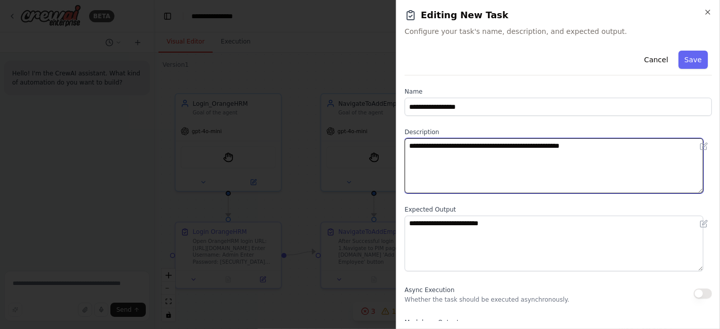
click at [596, 147] on textarea "**********" at bounding box center [553, 165] width 299 height 55
type textarea "**********"
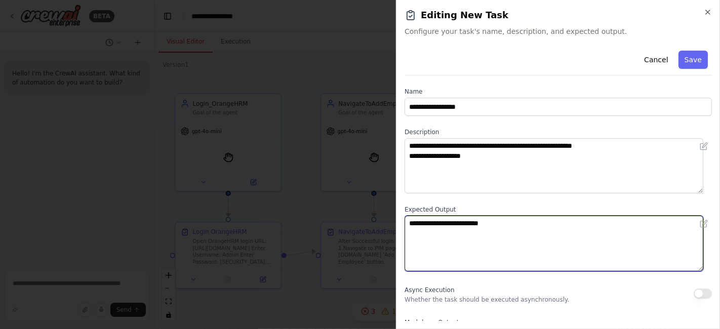
drag, startPoint x: 434, startPoint y: 224, endPoint x: 331, endPoint y: 223, distance: 102.7
click at [331, 223] on body "**********" at bounding box center [360, 164] width 720 height 329
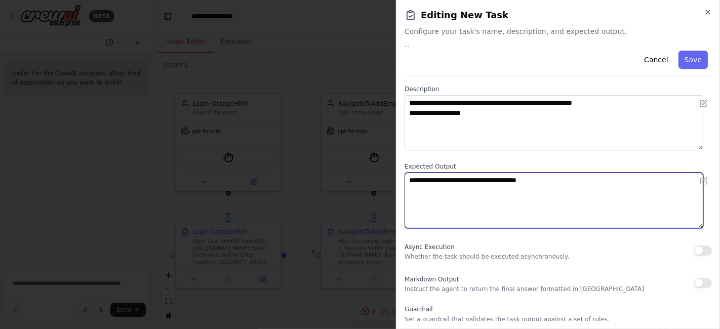
scroll to position [56, 0]
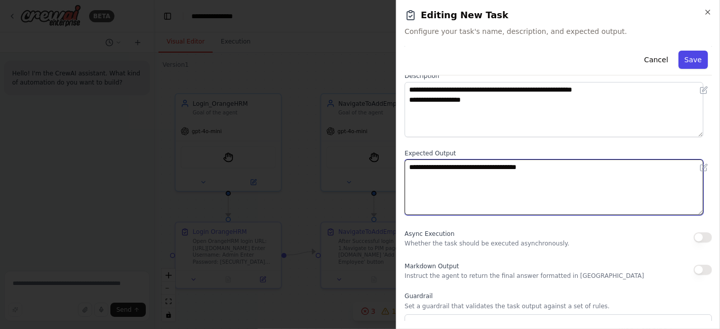
type textarea "**********"
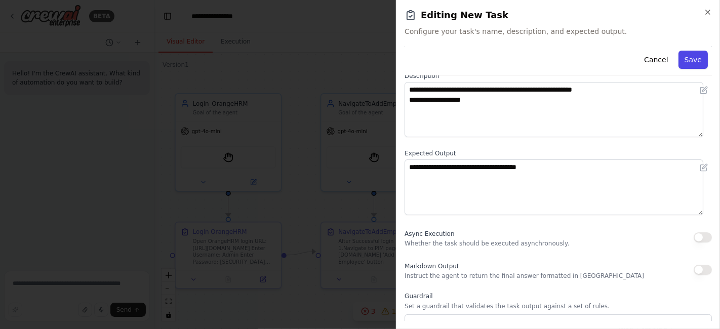
click at [682, 58] on button "Save" at bounding box center [692, 60] width 29 height 18
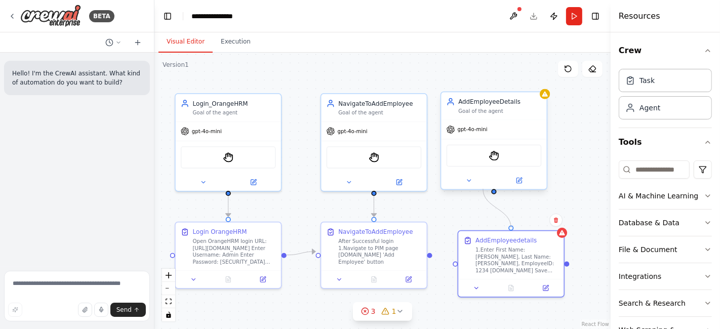
drag, startPoint x: 513, startPoint y: 226, endPoint x: 481, endPoint y: 186, distance: 51.1
click at [481, 186] on div "Login_OrangeHRM Goal of the agent gpt-4o-mini StagehandTool Login OrangeHRM Ope…" at bounding box center [342, 167] width 386 height 234
drag, startPoint x: 504, startPoint y: 210, endPoint x: 493, endPoint y: 186, distance: 26.0
click at [493, 186] on div "Login_OrangeHRM Goal of the agent gpt-4o-mini StagehandTool Login OrangeHRM Ope…" at bounding box center [342, 167] width 386 height 234
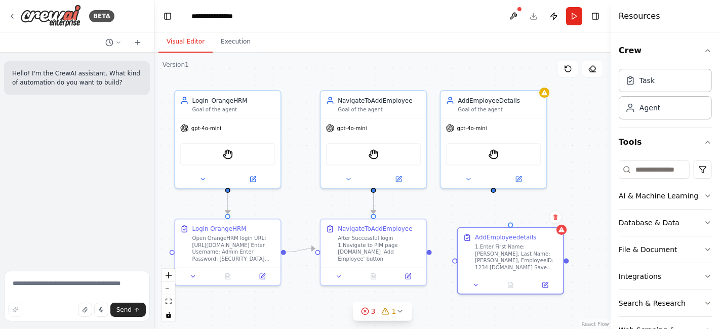
click at [508, 220] on div ".deletable-edge-delete-btn { width: 20px; height: 20px; border: 0px solid #ffff…" at bounding box center [382, 191] width 456 height 276
drag, startPoint x: 503, startPoint y: 209, endPoint x: 495, endPoint y: 189, distance: 21.3
click at [495, 189] on div ".deletable-edge-delete-btn { width: 20px; height: 20px; border: 0px solid #ffff…" at bounding box center [382, 191] width 456 height 276
click at [167, 301] on icon "fit view" at bounding box center [168, 302] width 6 height 6
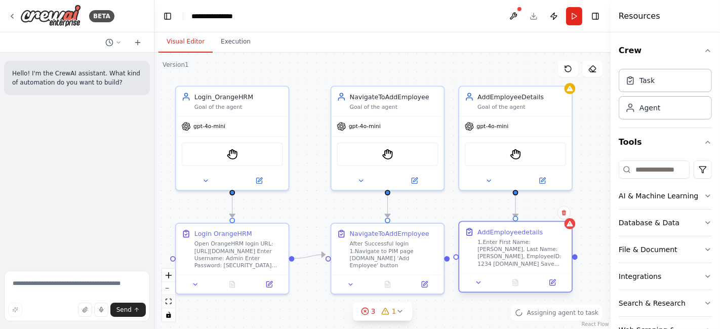
drag, startPoint x: 504, startPoint y: 254, endPoint x: 487, endPoint y: 245, distance: 19.9
click at [487, 242] on div "1.Enter First Name: [PERSON_NAME], Last Name:[PERSON_NAME], EmployeeID: 1234 [D…" at bounding box center [521, 252] width 89 height 29
drag, startPoint x: 456, startPoint y: 254, endPoint x: 451, endPoint y: 252, distance: 5.2
click at [451, 252] on div ".deletable-edge-delete-btn { width: 20px; height: 20px; border: 0px solid #ffff…" at bounding box center [382, 191] width 456 height 276
click at [454, 254] on div at bounding box center [456, 257] width 6 height 6
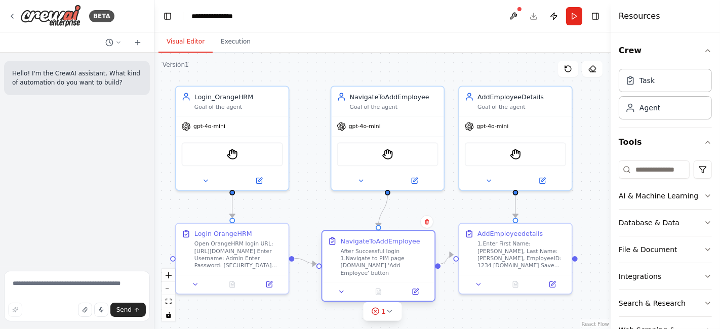
drag, startPoint x: 395, startPoint y: 235, endPoint x: 382, endPoint y: 242, distance: 14.7
click at [382, 242] on div "NavigateToAddEmployee" at bounding box center [380, 240] width 79 height 9
click at [377, 311] on icon at bounding box center [375, 311] width 8 height 8
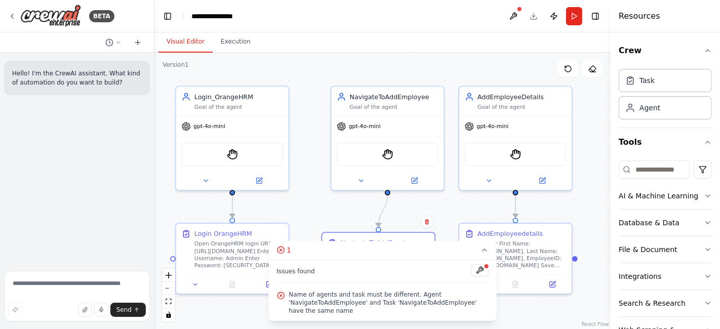
click at [400, 213] on div ".deletable-edge-delete-btn { width: 20px; height: 20px; border: 0px solid #ffff…" at bounding box center [382, 191] width 456 height 276
click at [476, 271] on button at bounding box center [479, 270] width 17 height 12
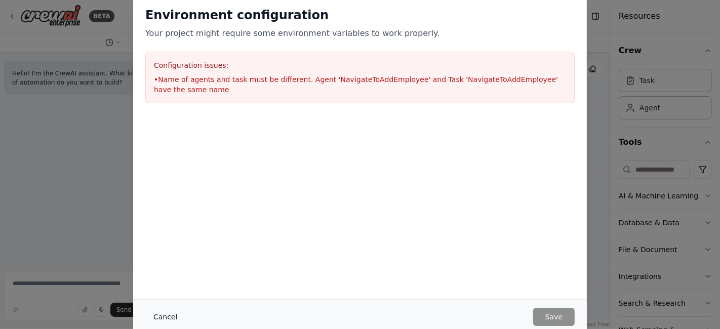
click at [169, 316] on button "Cancel" at bounding box center [165, 317] width 40 height 18
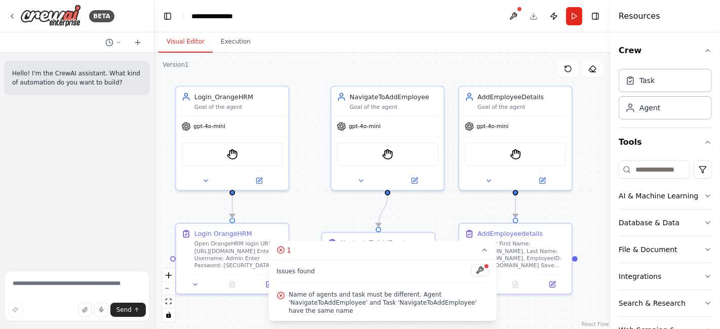
click at [413, 212] on div ".deletable-edge-delete-btn { width: 20px; height: 20px; border: 0px solid #ffff…" at bounding box center [382, 191] width 456 height 276
click at [486, 250] on icon at bounding box center [484, 250] width 8 height 8
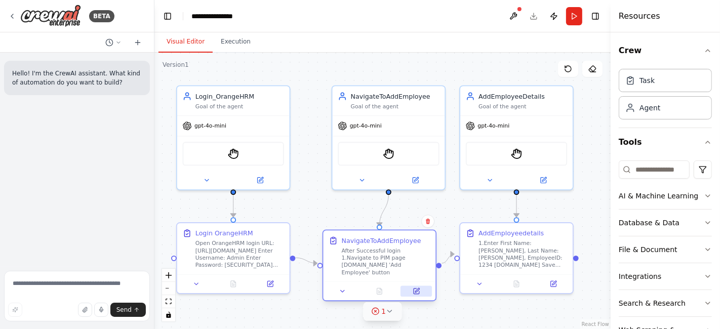
click at [419, 287] on icon at bounding box center [415, 290] width 7 height 7
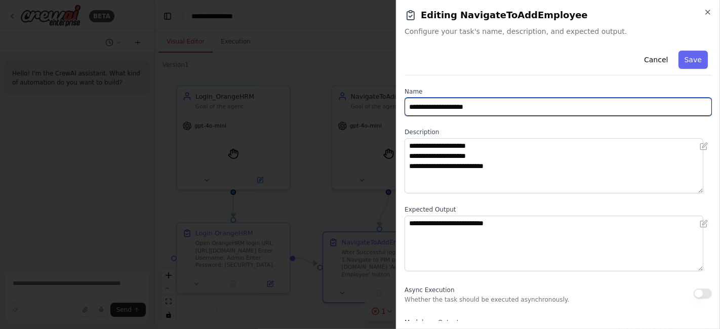
click at [460, 108] on input "**********" at bounding box center [557, 107] width 307 height 18
type input "**********"
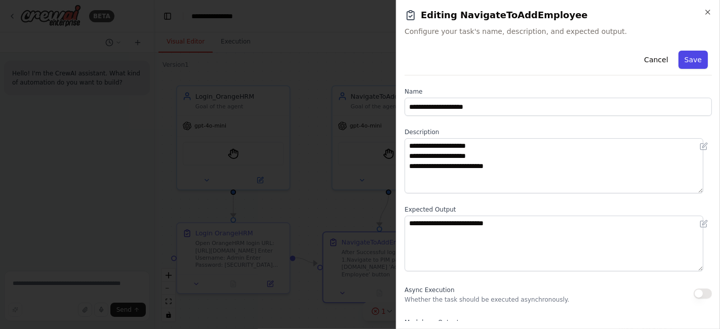
click at [683, 53] on button "Save" at bounding box center [692, 60] width 29 height 18
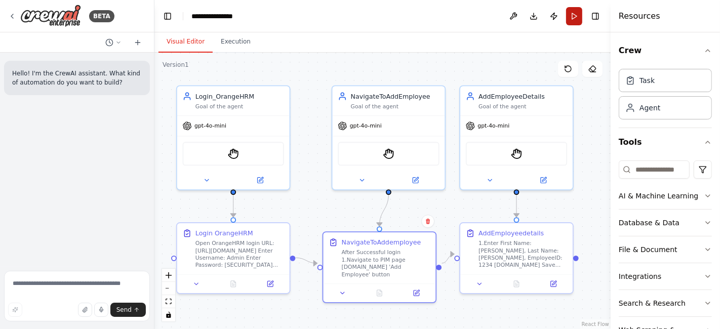
click at [575, 17] on button "Run" at bounding box center [574, 16] width 16 height 18
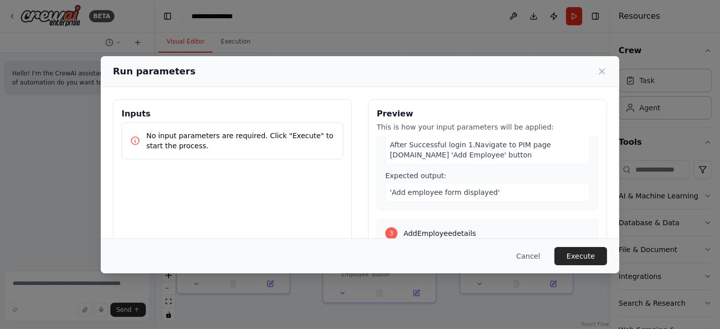
scroll to position [112, 0]
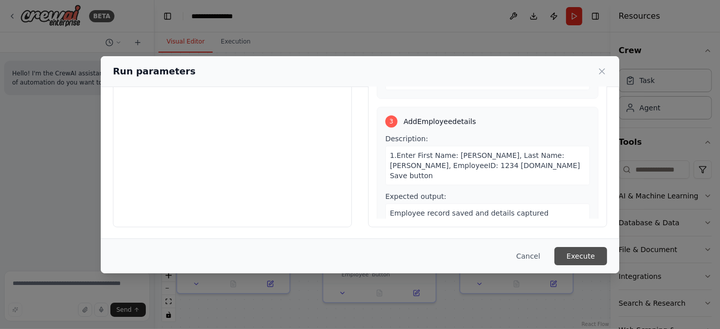
click at [580, 252] on button "Execute" at bounding box center [580, 256] width 53 height 18
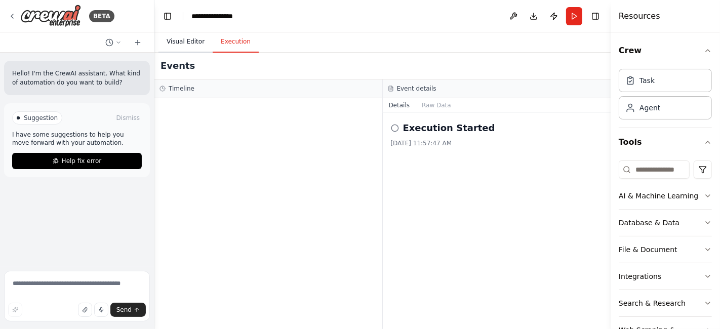
click at [174, 38] on button "Visual Editor" at bounding box center [185, 41] width 54 height 21
click at [233, 47] on button "Execution" at bounding box center [236, 41] width 46 height 21
click at [115, 155] on button "Help fix error" at bounding box center [77, 161] width 130 height 16
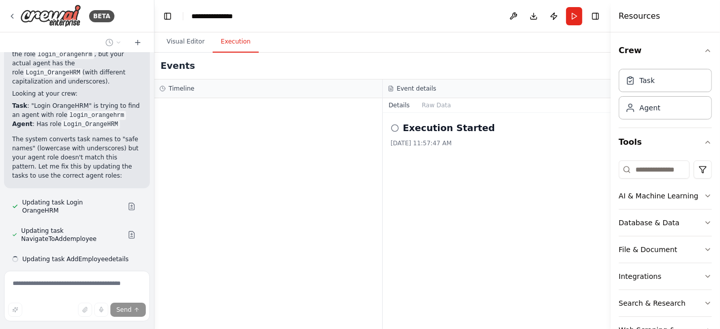
scroll to position [225, 0]
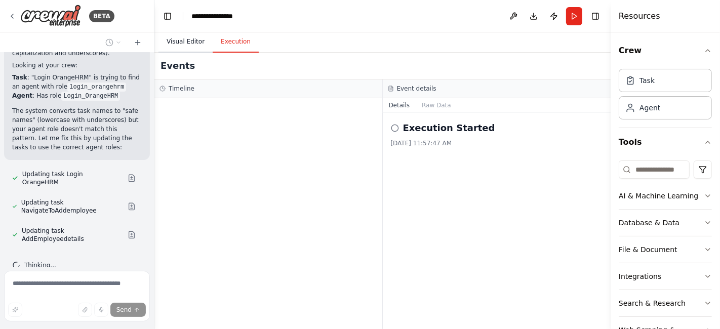
click at [195, 39] on button "Visual Editor" at bounding box center [185, 41] width 54 height 21
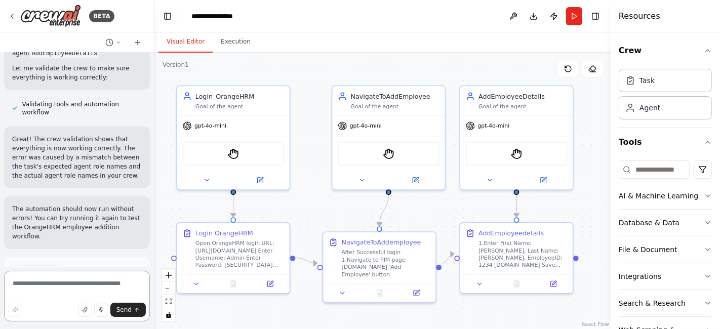
scroll to position [574, 0]
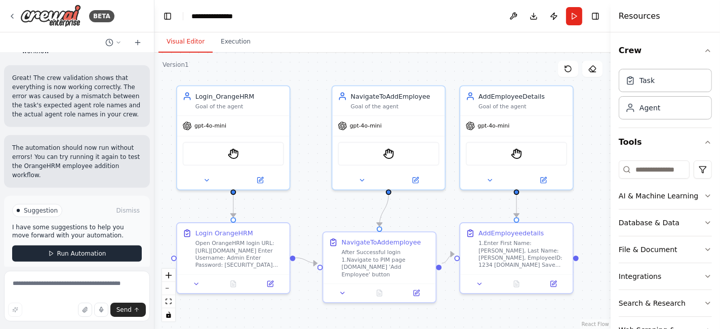
click at [73, 245] on button "Run Automation" at bounding box center [77, 253] width 130 height 16
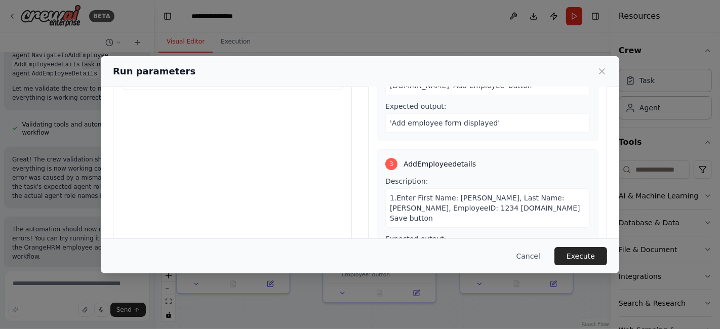
scroll to position [112, 0]
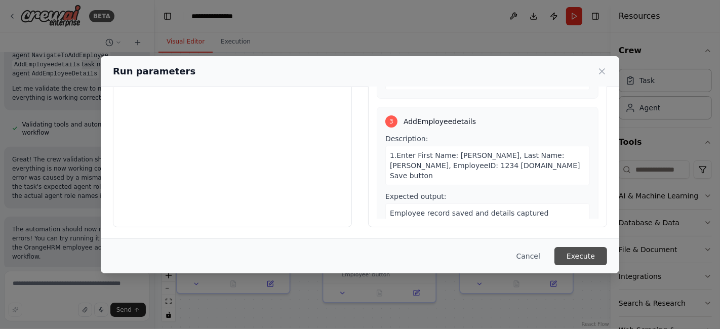
click at [581, 252] on button "Execute" at bounding box center [580, 256] width 53 height 18
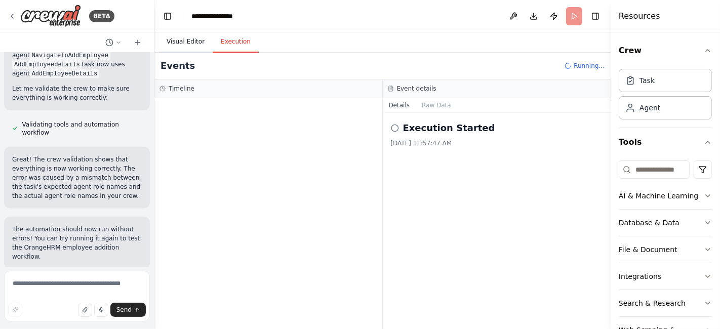
click at [186, 40] on button "Visual Editor" at bounding box center [185, 41] width 54 height 21
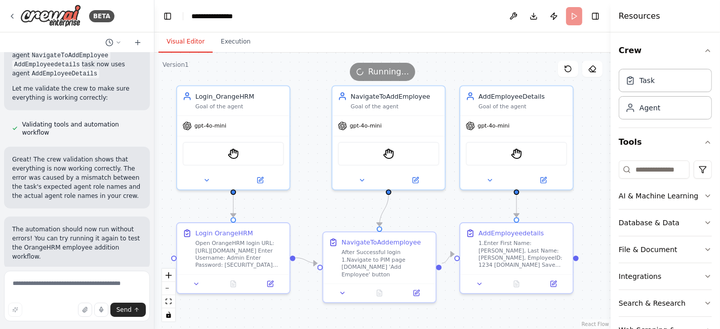
scroll to position [574, 0]
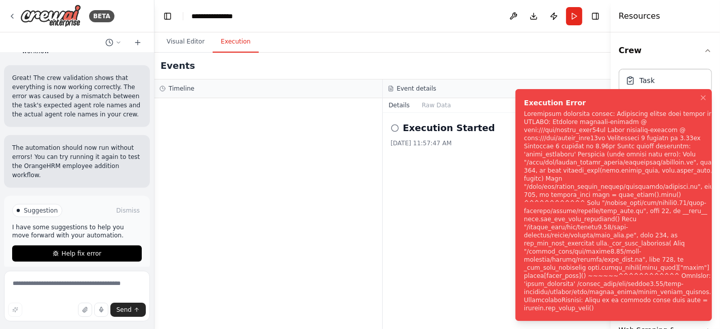
click at [230, 46] on button "Execution" at bounding box center [236, 41] width 46 height 21
click at [571, 13] on button "Run" at bounding box center [574, 16] width 16 height 18
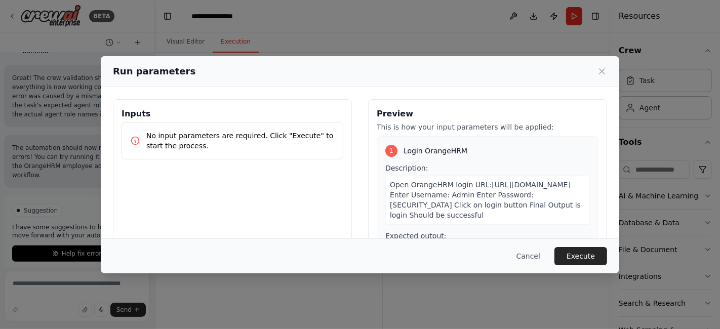
scroll to position [183, 0]
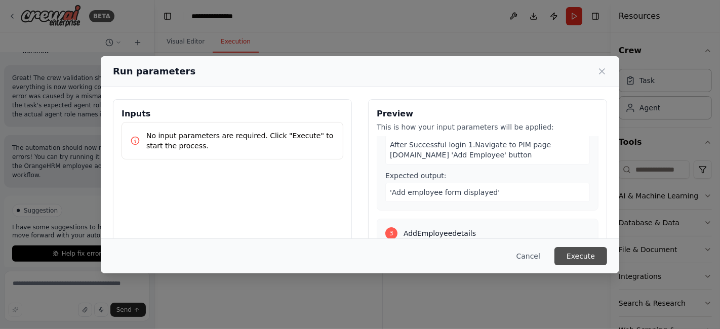
click at [594, 257] on button "Execute" at bounding box center [580, 256] width 53 height 18
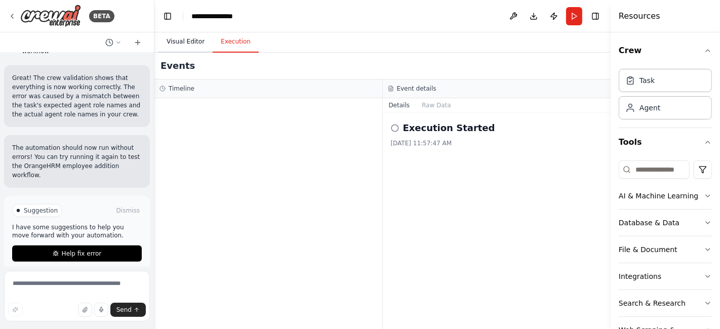
click at [181, 44] on button "Visual Editor" at bounding box center [185, 41] width 54 height 21
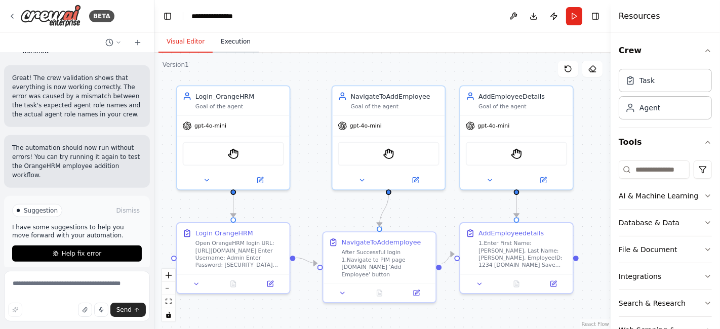
click at [225, 43] on button "Execution" at bounding box center [236, 41] width 46 height 21
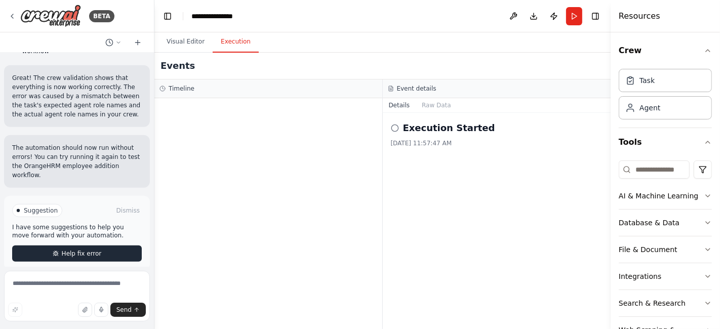
click at [102, 245] on button "Help fix error" at bounding box center [77, 253] width 130 height 16
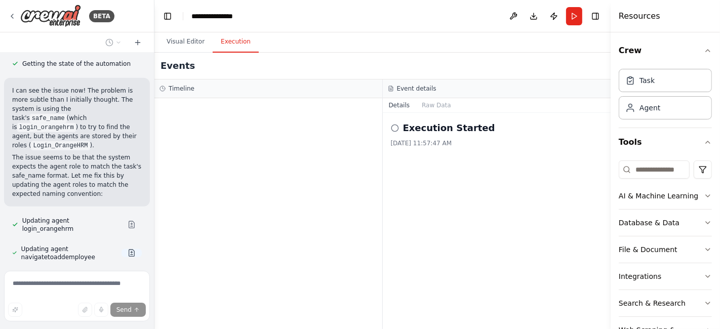
scroll to position [816, 0]
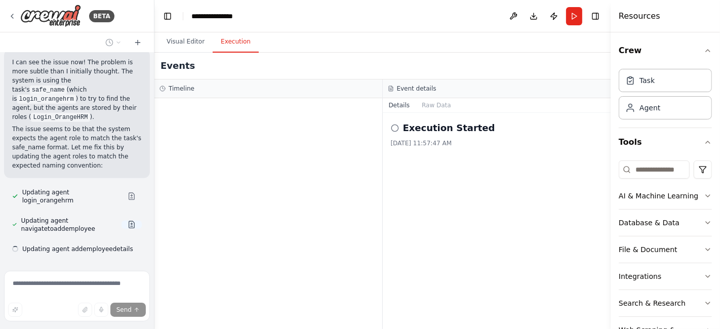
click at [125, 221] on button at bounding box center [131, 225] width 20 height 8
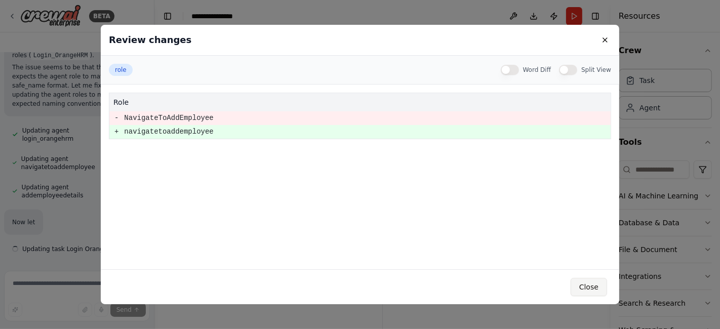
click at [576, 286] on button "Close" at bounding box center [588, 287] width 36 height 18
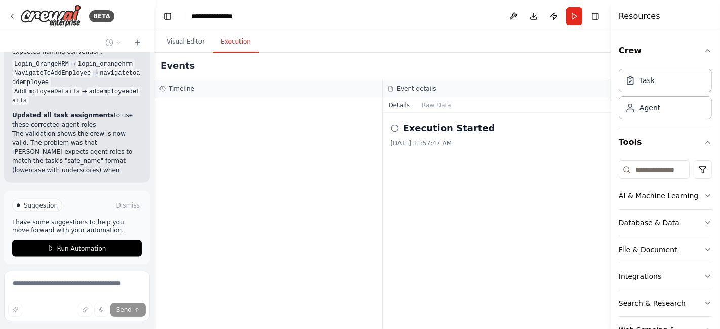
scroll to position [1277, 0]
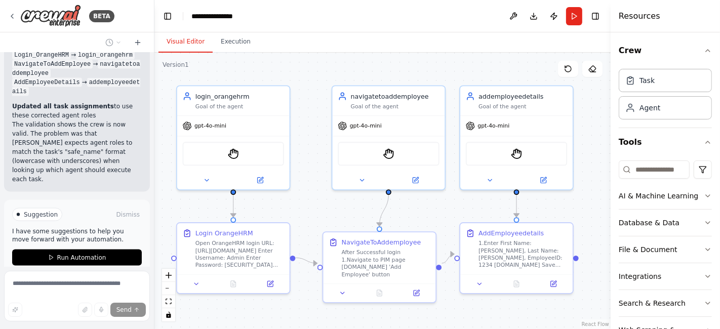
click at [186, 44] on button "Visual Editor" at bounding box center [185, 41] width 54 height 21
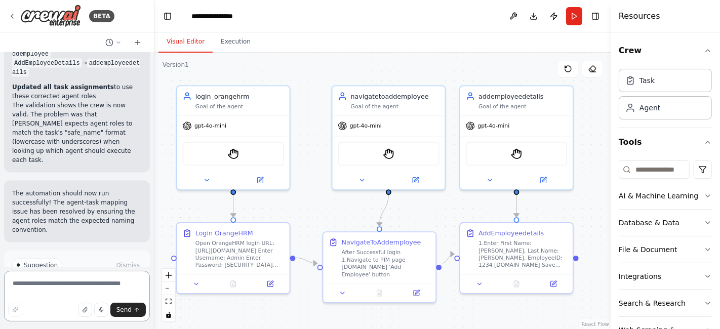
scroll to position [1305, 0]
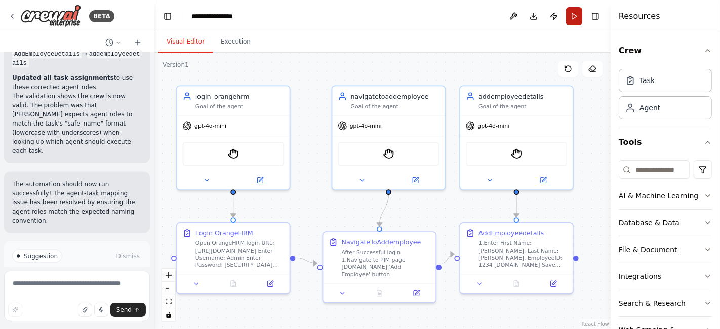
click at [567, 14] on button "Run" at bounding box center [574, 16] width 16 height 18
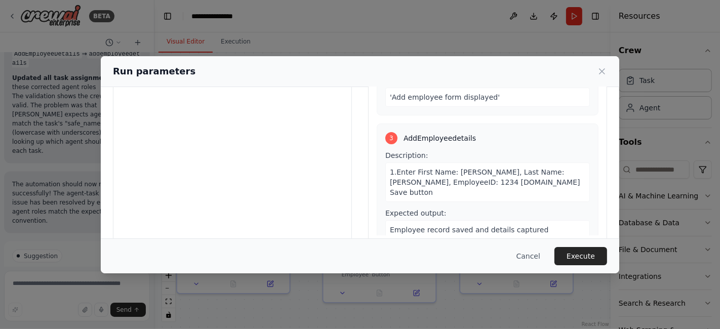
scroll to position [112, 0]
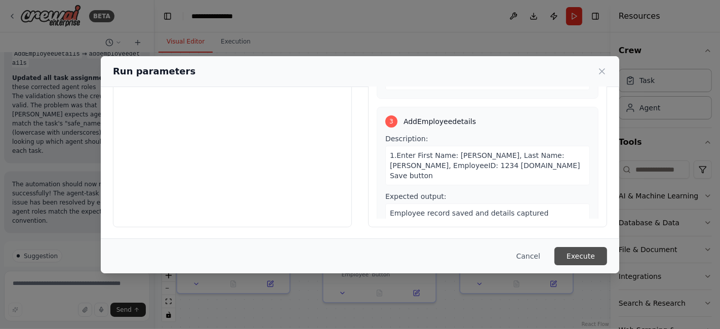
click at [587, 251] on button "Execute" at bounding box center [580, 256] width 53 height 18
